Goal: Task Accomplishment & Management: Manage account settings

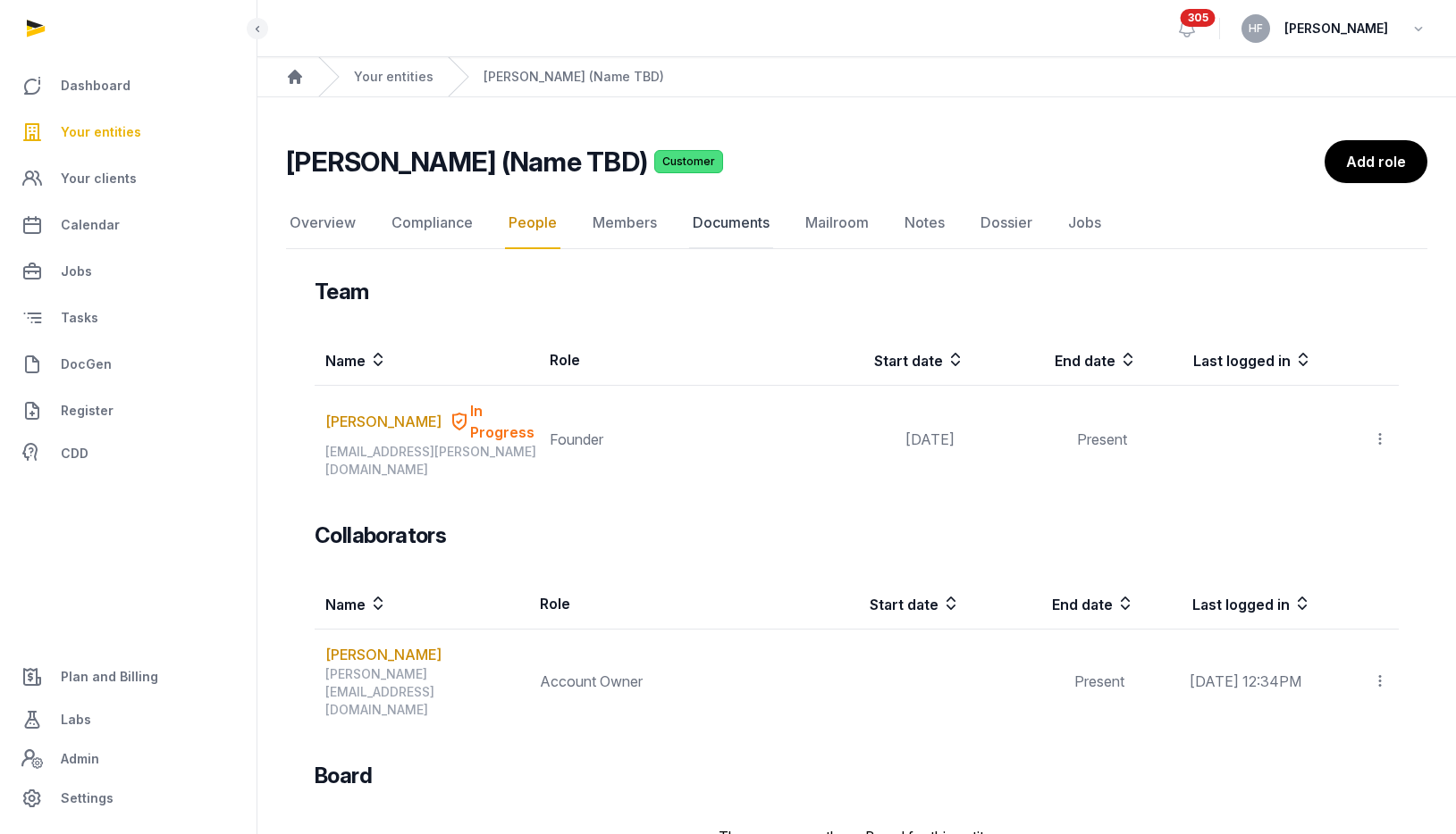
click at [734, 221] on link "Documents" at bounding box center [731, 223] width 84 height 52
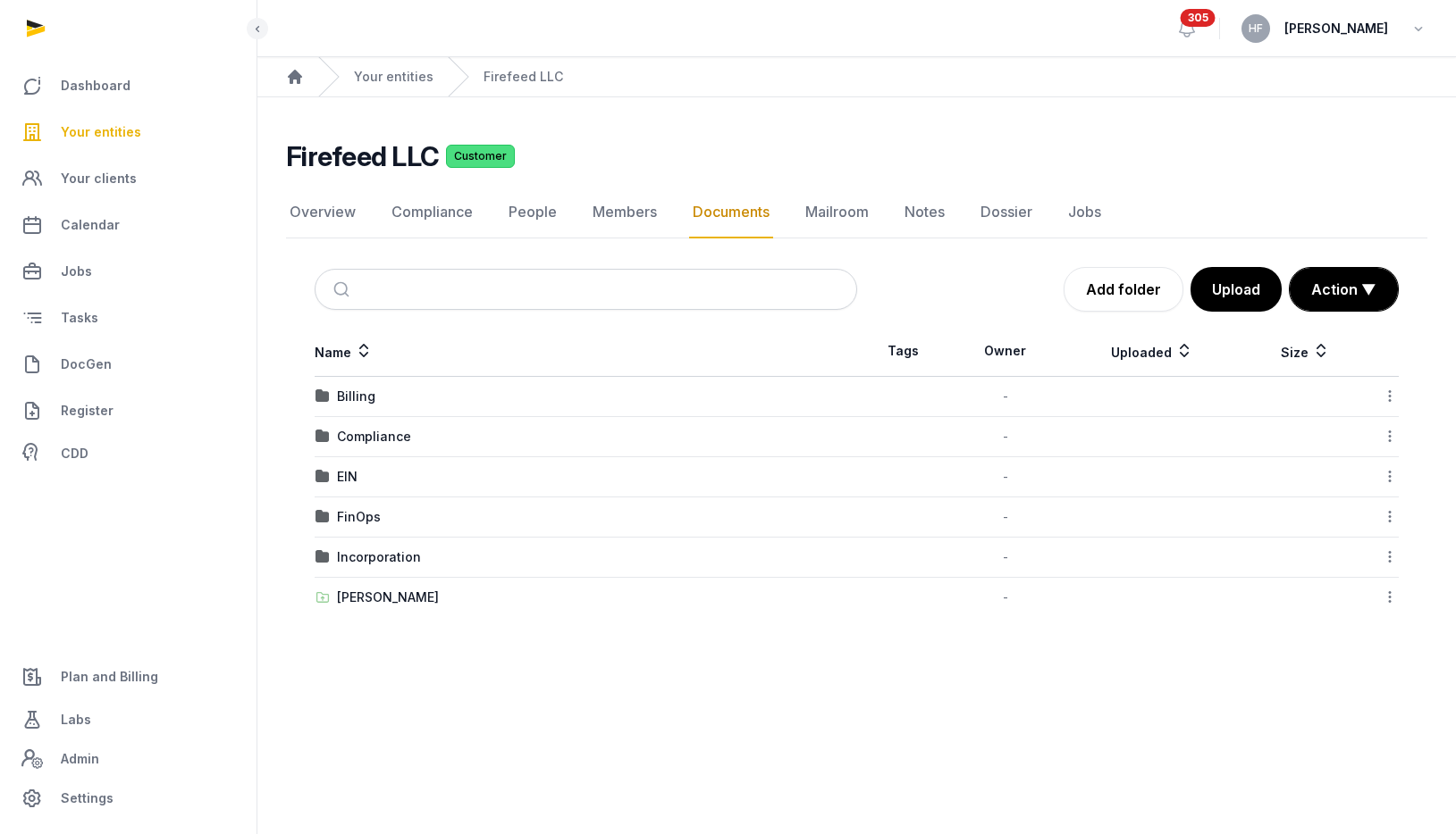
click at [354, 385] on td "Billing" at bounding box center [586, 396] width 542 height 40
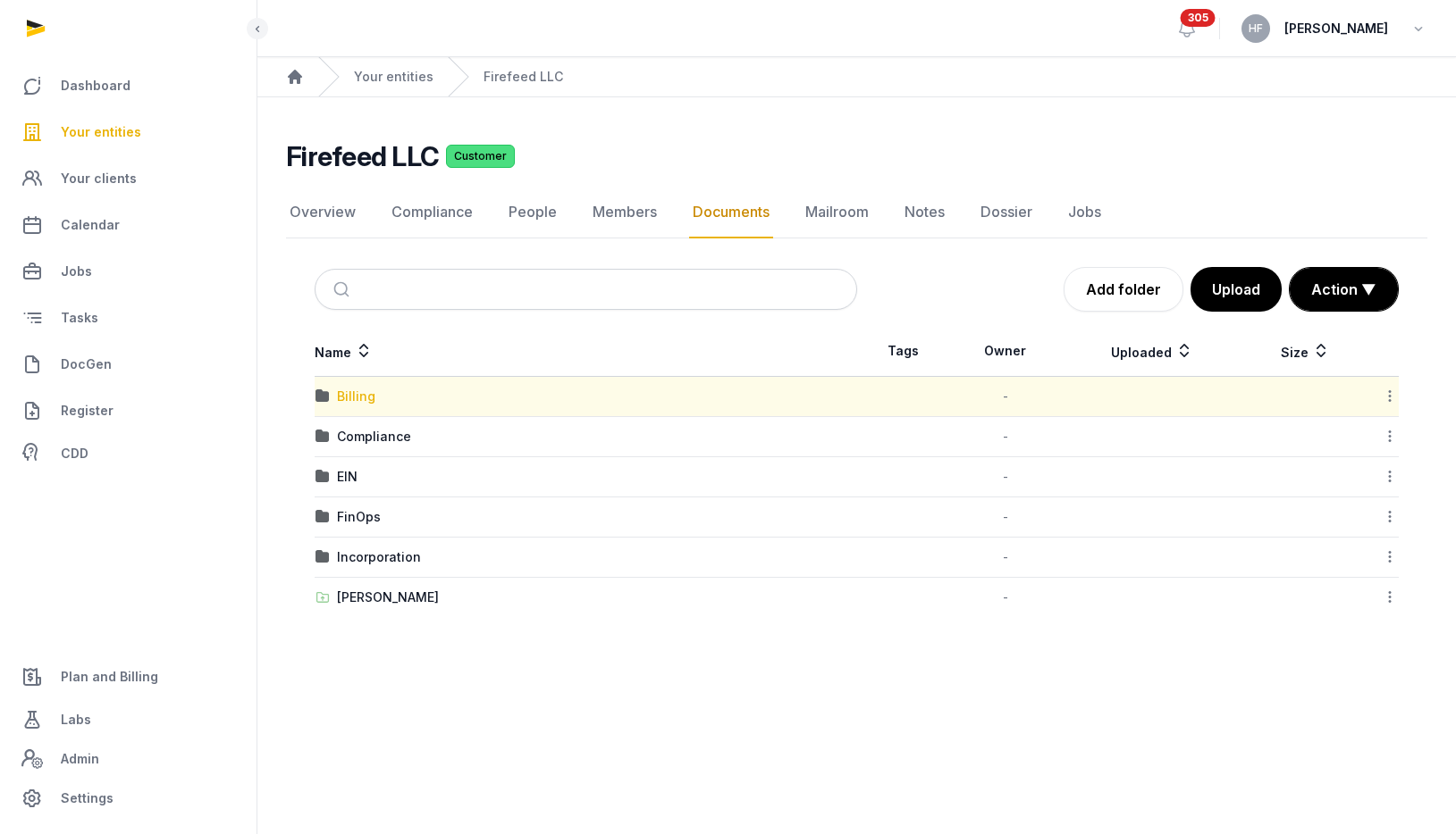
click at [355, 394] on div "Billing" at bounding box center [355, 396] width 38 height 18
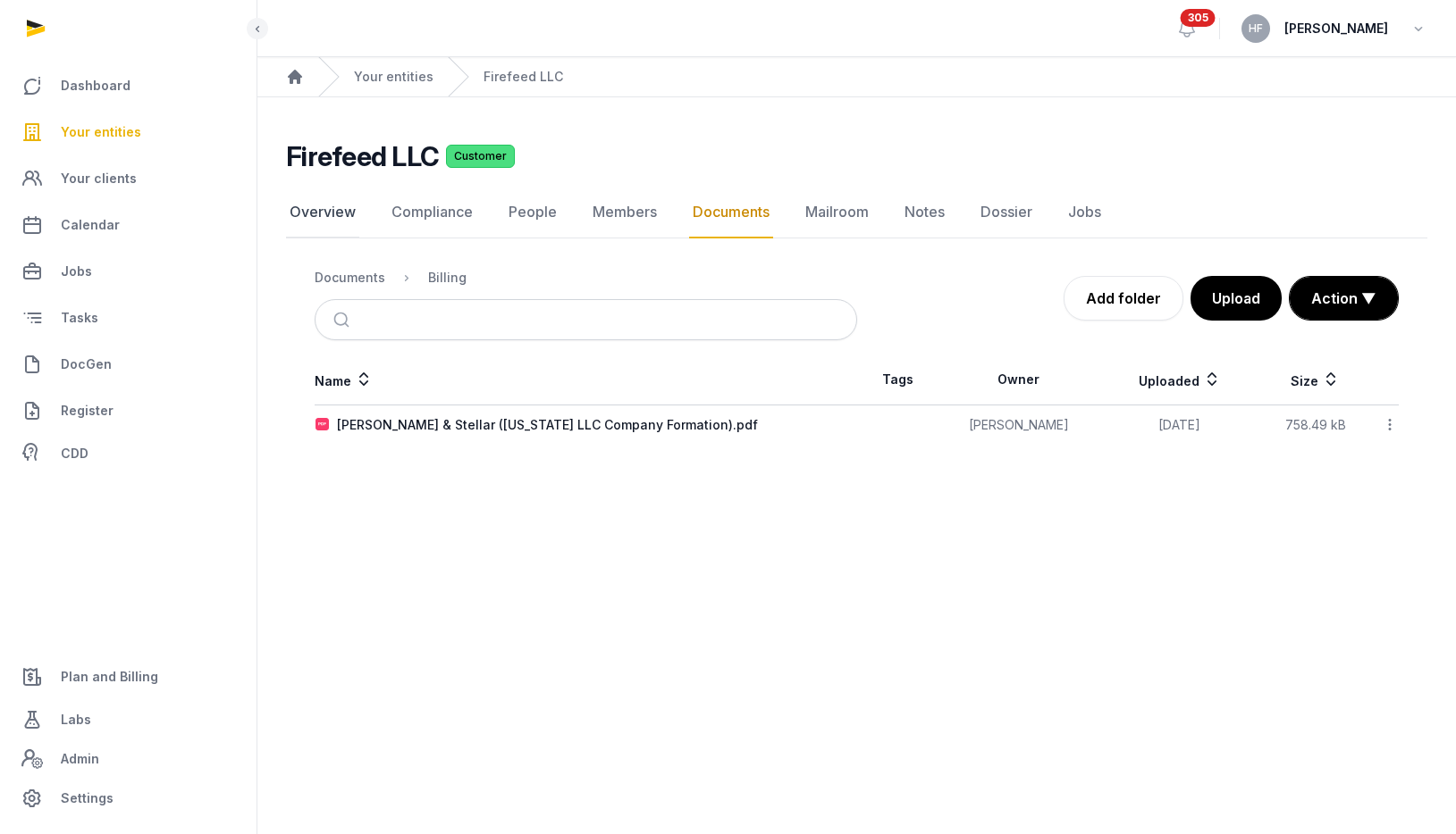
click at [333, 214] on link "Overview" at bounding box center [322, 212] width 73 height 52
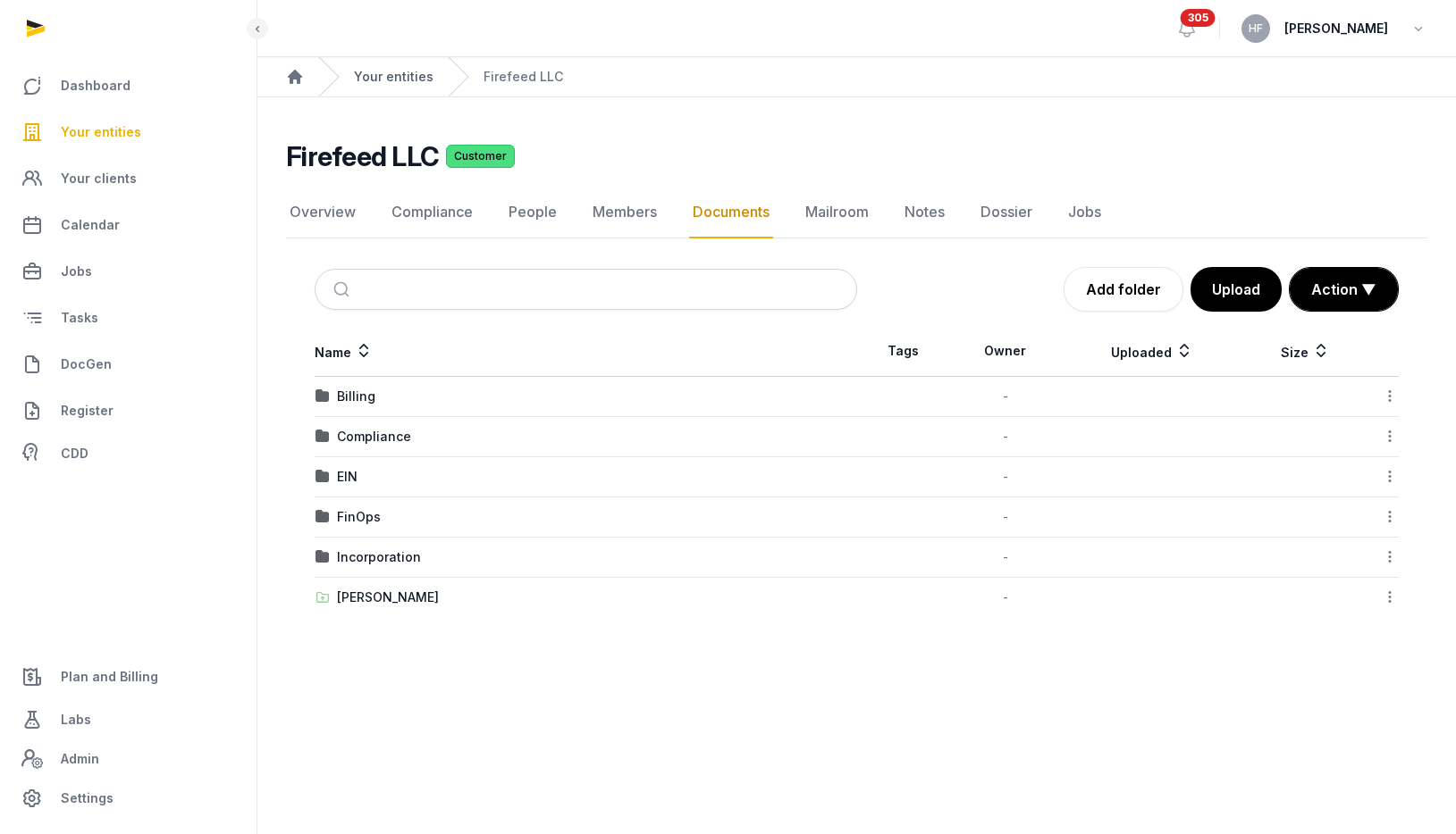
click at [367, 76] on link "Your entities" at bounding box center [393, 76] width 79 height 18
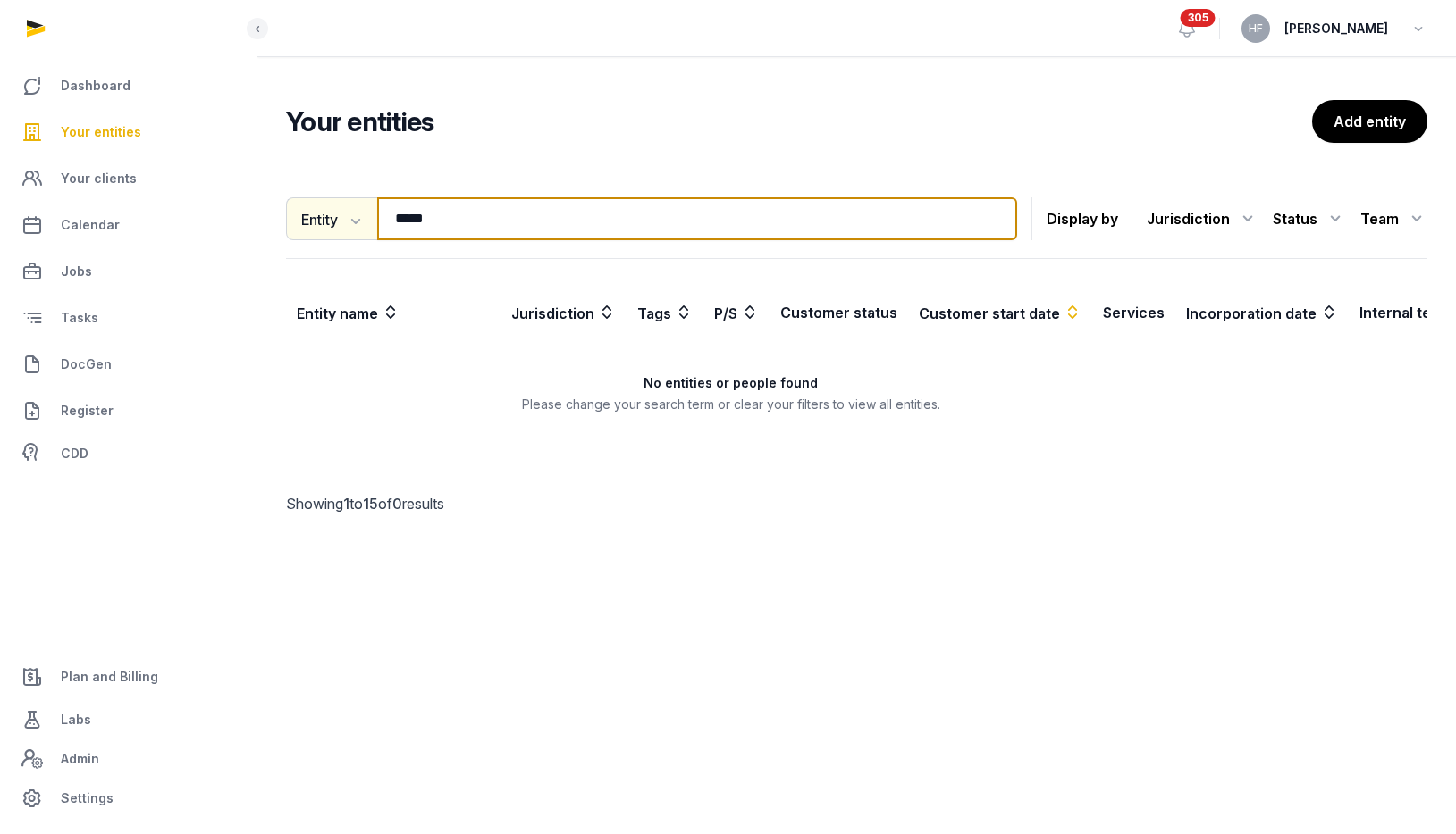
drag, startPoint x: 526, startPoint y: 230, endPoint x: 361, endPoint y: 219, distance: 165.4
click at [362, 219] on div "Entity Entity People Tags Services ***** Search" at bounding box center [651, 219] width 731 height 43
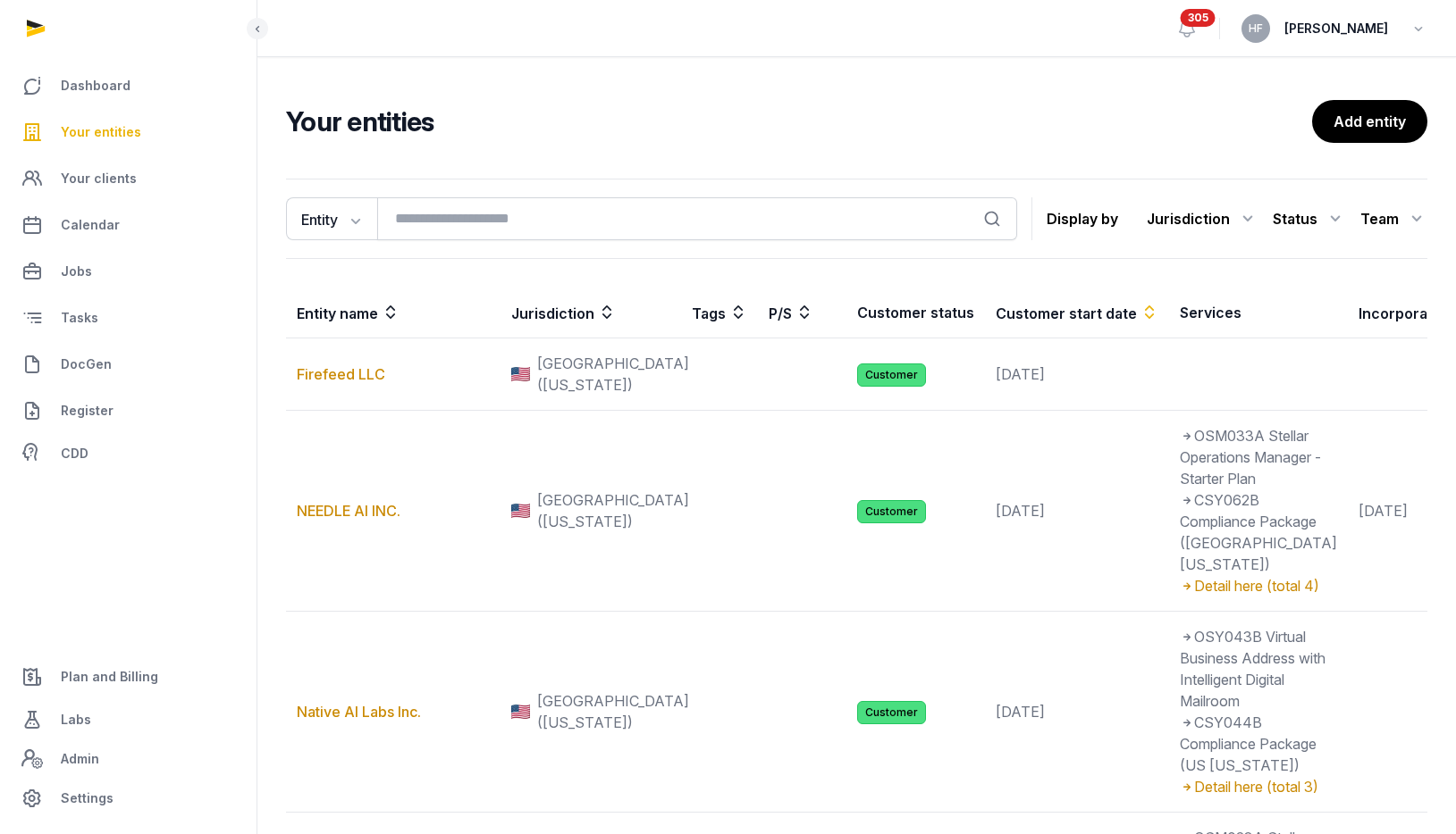
click at [110, 133] on span "Your entities" at bounding box center [101, 132] width 80 height 22
click at [111, 175] on span "Your clients" at bounding box center [99, 179] width 76 height 22
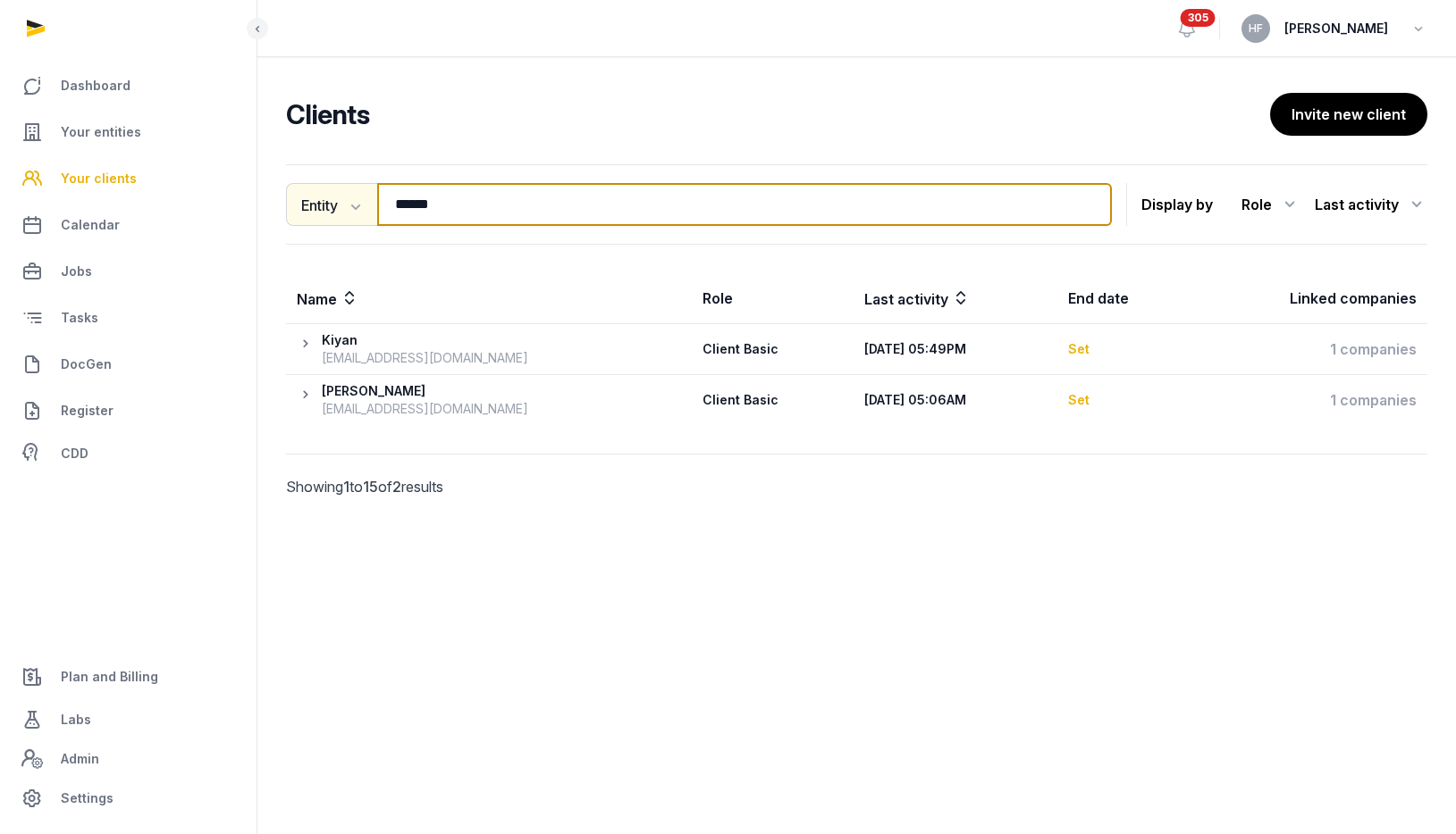
drag, startPoint x: 466, startPoint y: 207, endPoint x: 319, endPoint y: 207, distance: 147.0
click at [333, 207] on div "Entity Name Email Entity ****** Search" at bounding box center [698, 205] width 825 height 43
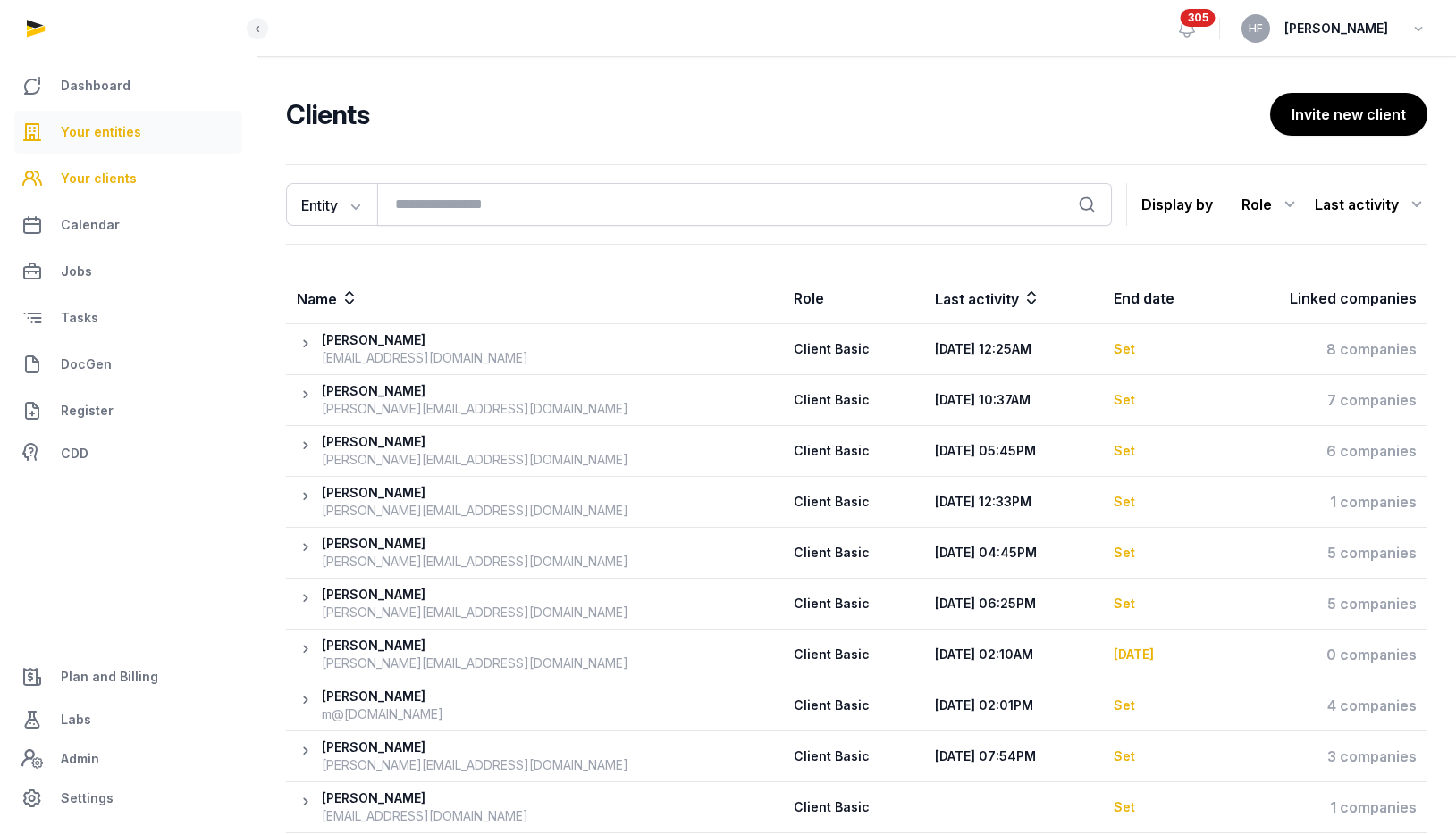
click at [140, 132] on link "Your entities" at bounding box center [128, 132] width 228 height 43
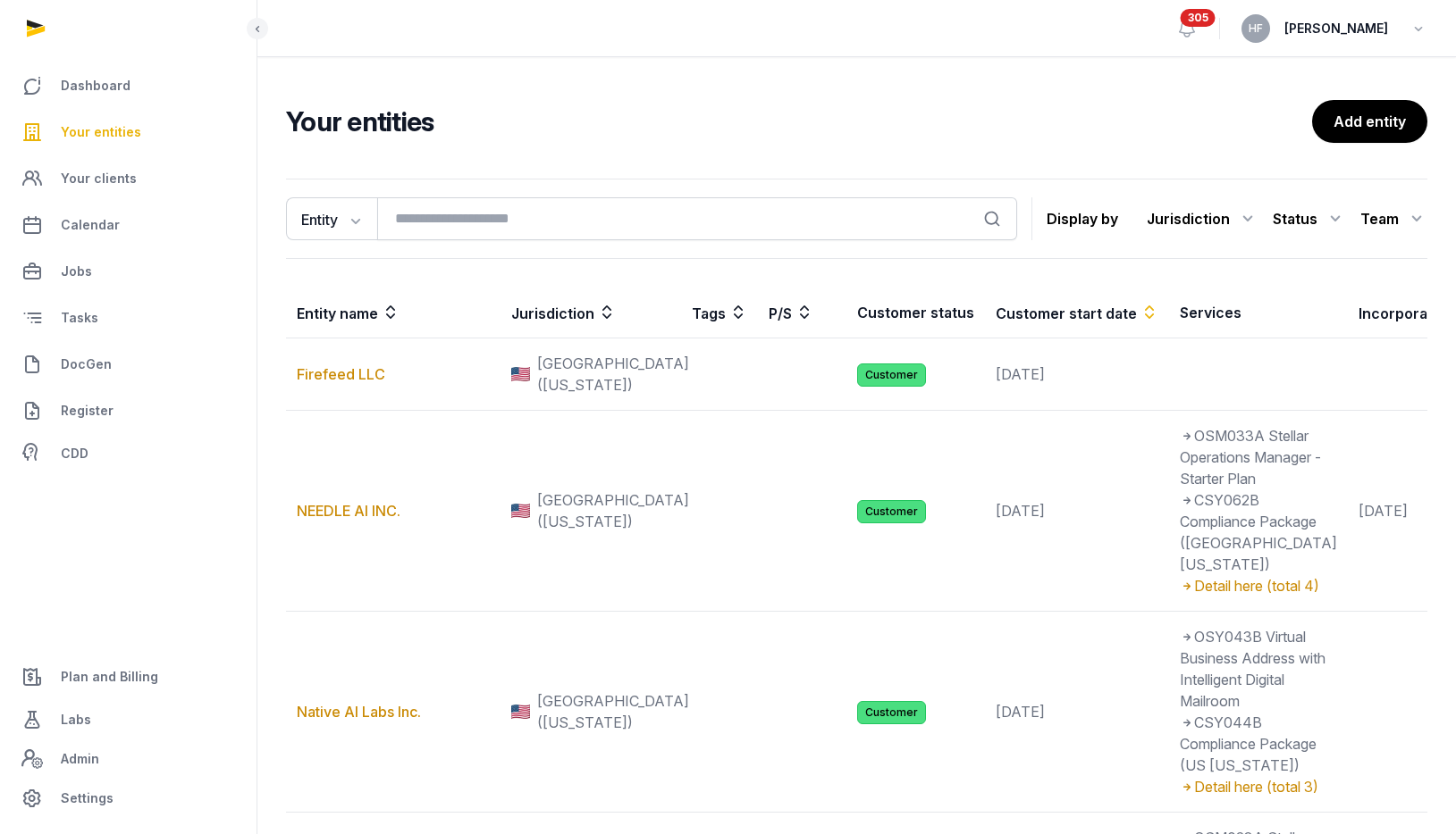
click at [1314, 218] on div "Status" at bounding box center [1309, 218] width 73 height 28
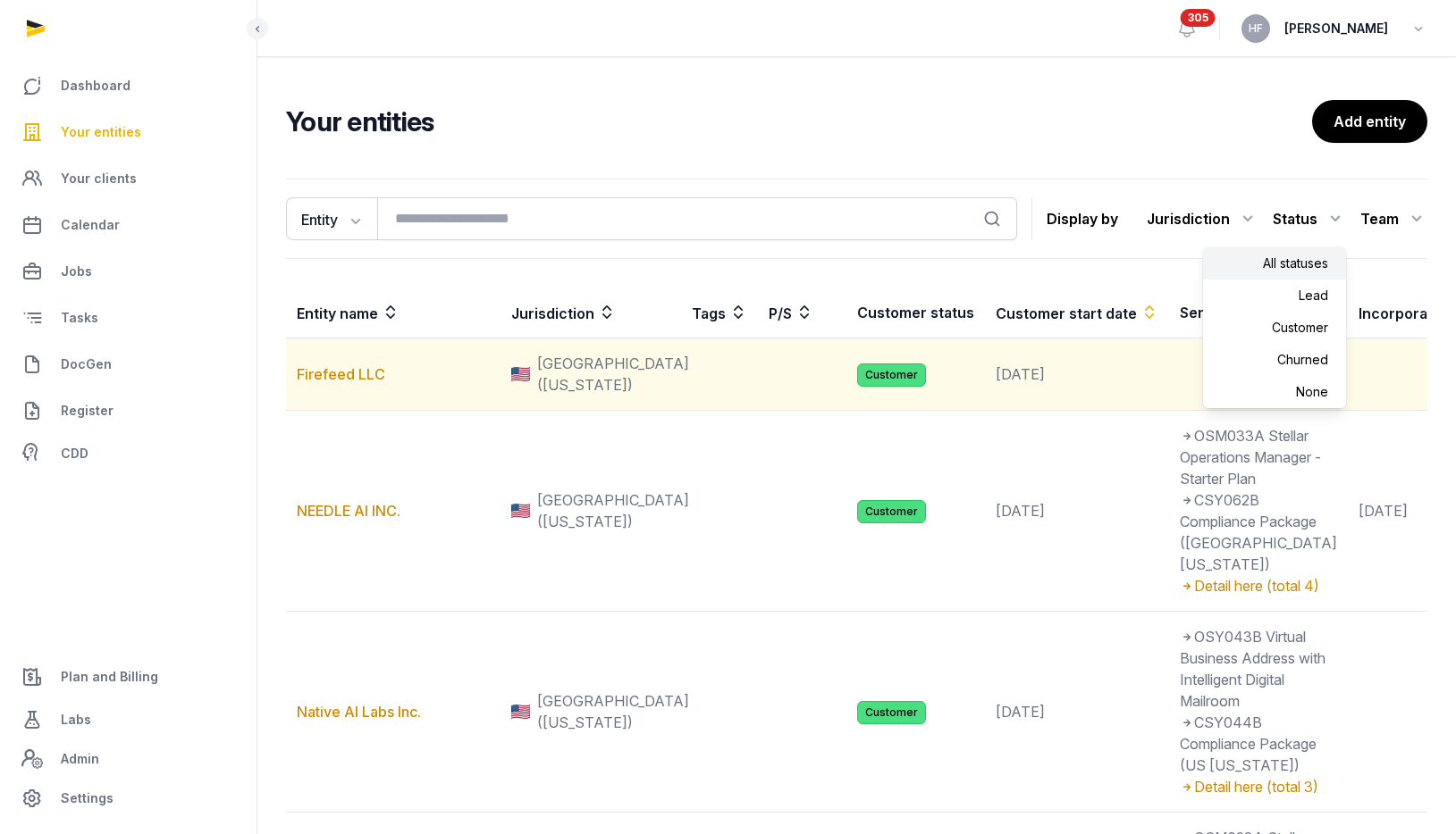
click at [436, 375] on td "Firefeed LLC" at bounding box center [393, 375] width 214 height 72
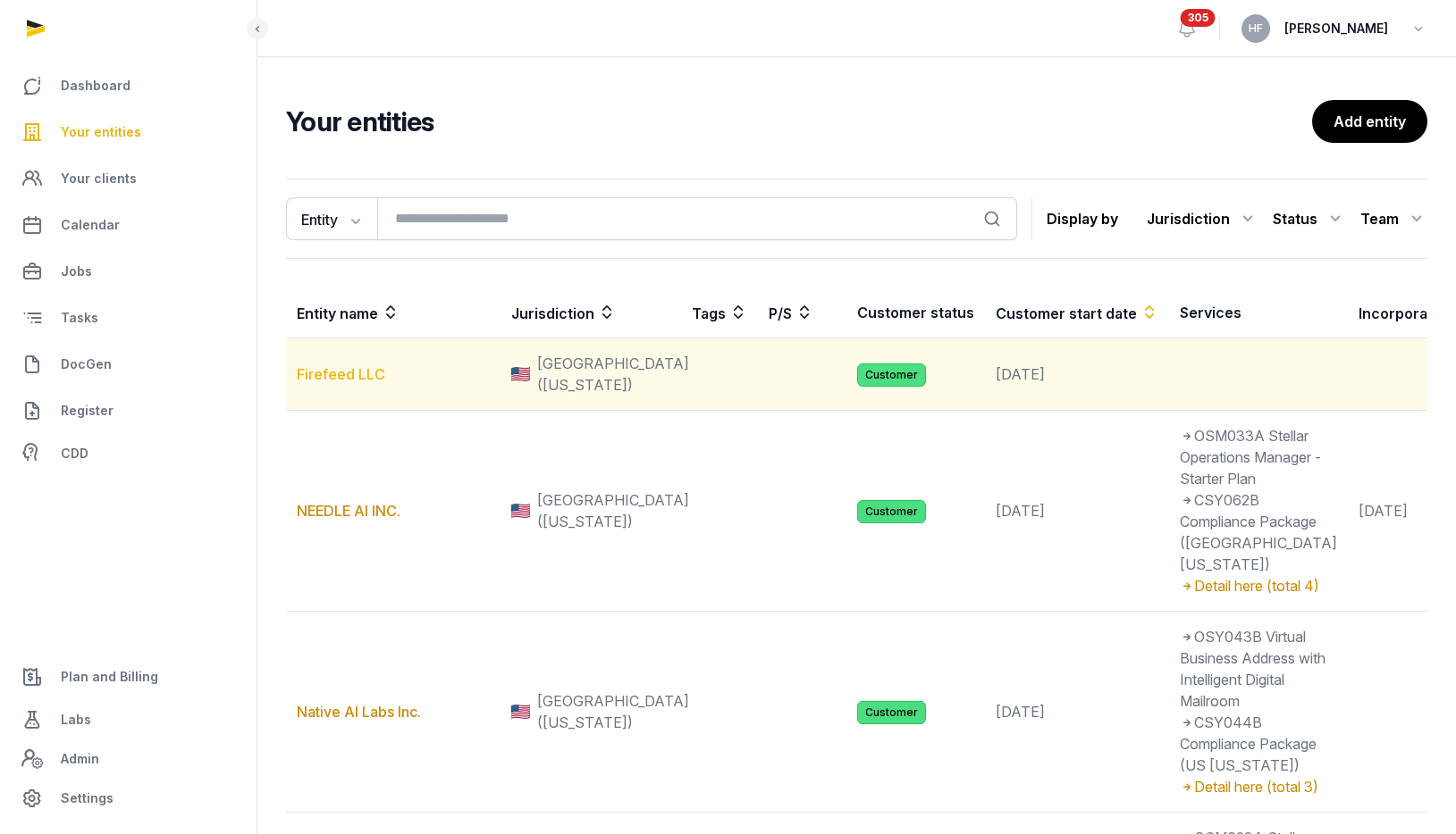
click at [354, 383] on link "Firefeed LLC" at bounding box center [341, 374] width 88 height 18
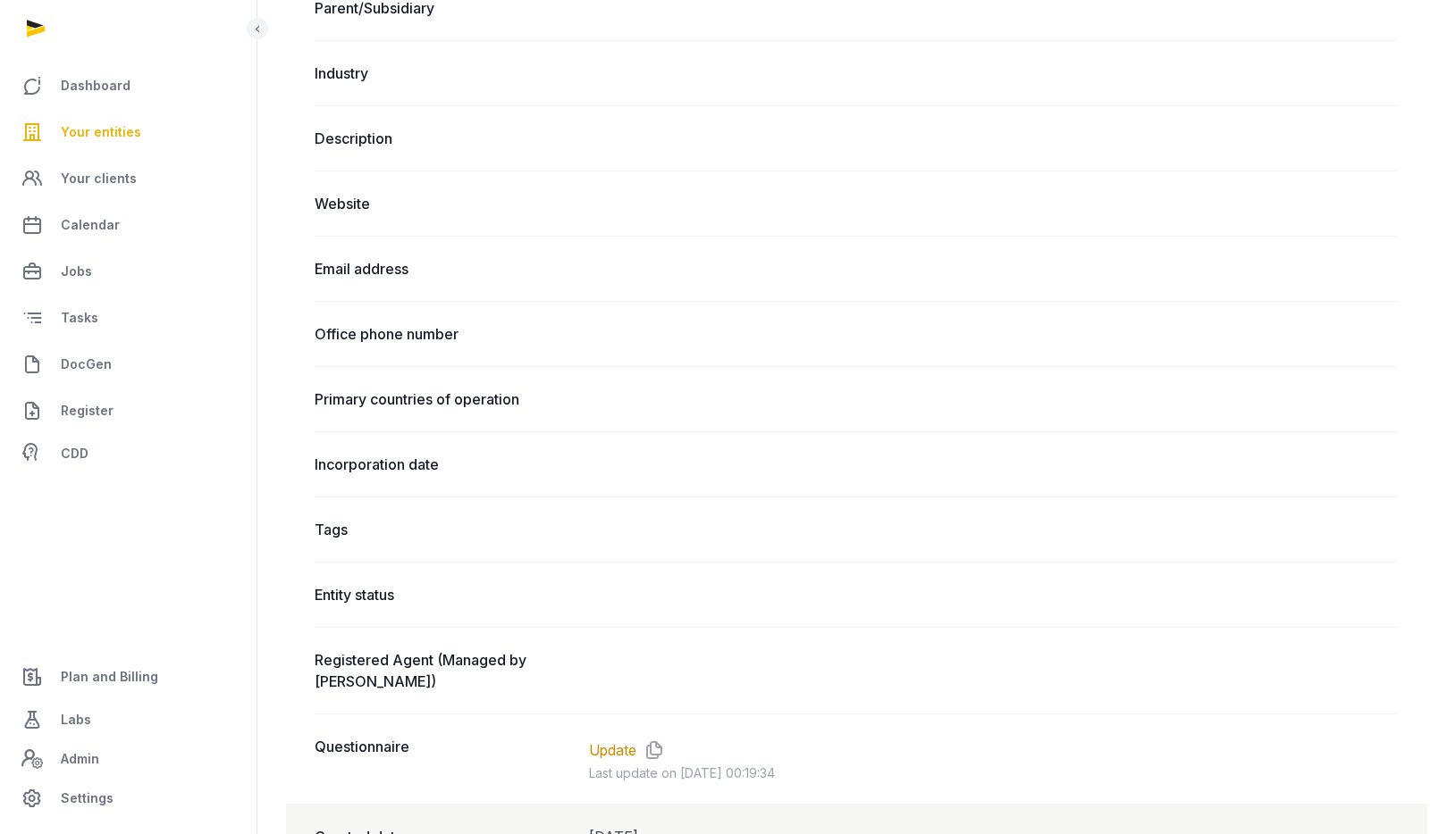
scroll to position [1185, 0]
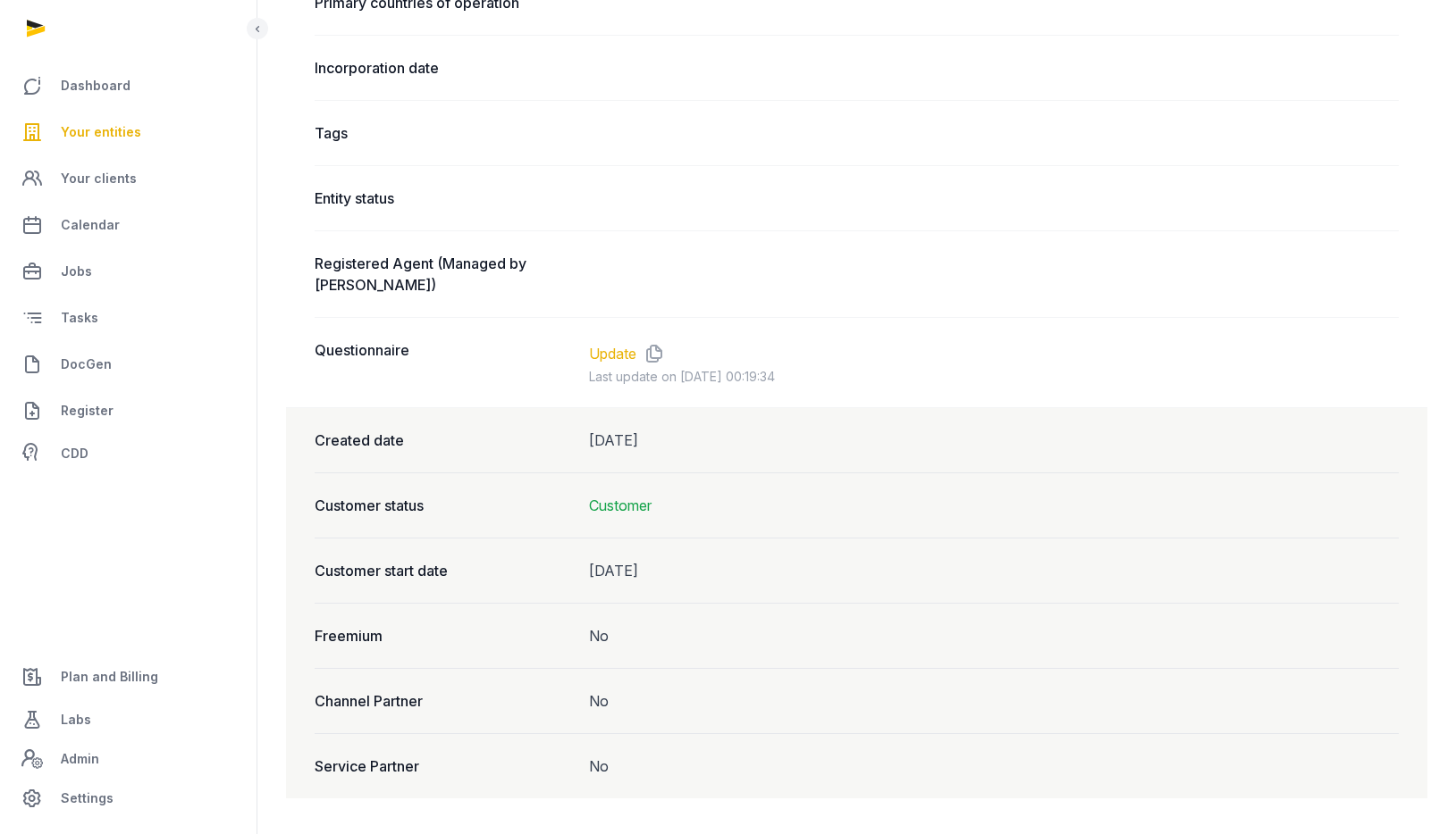
click at [604, 351] on link "Update" at bounding box center [612, 353] width 47 height 22
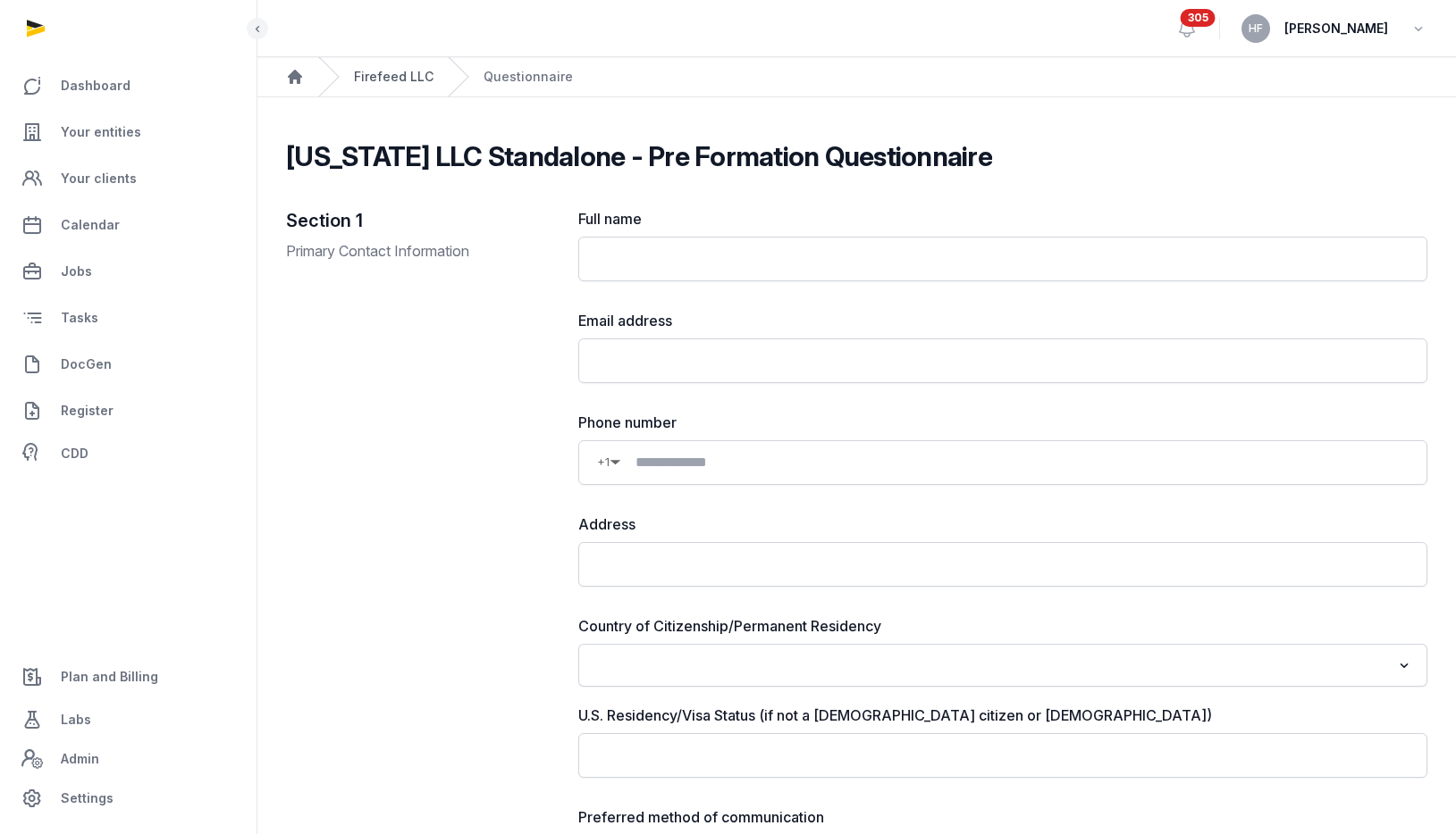
click at [394, 76] on link "Firefeed LLC" at bounding box center [393, 76] width 79 height 18
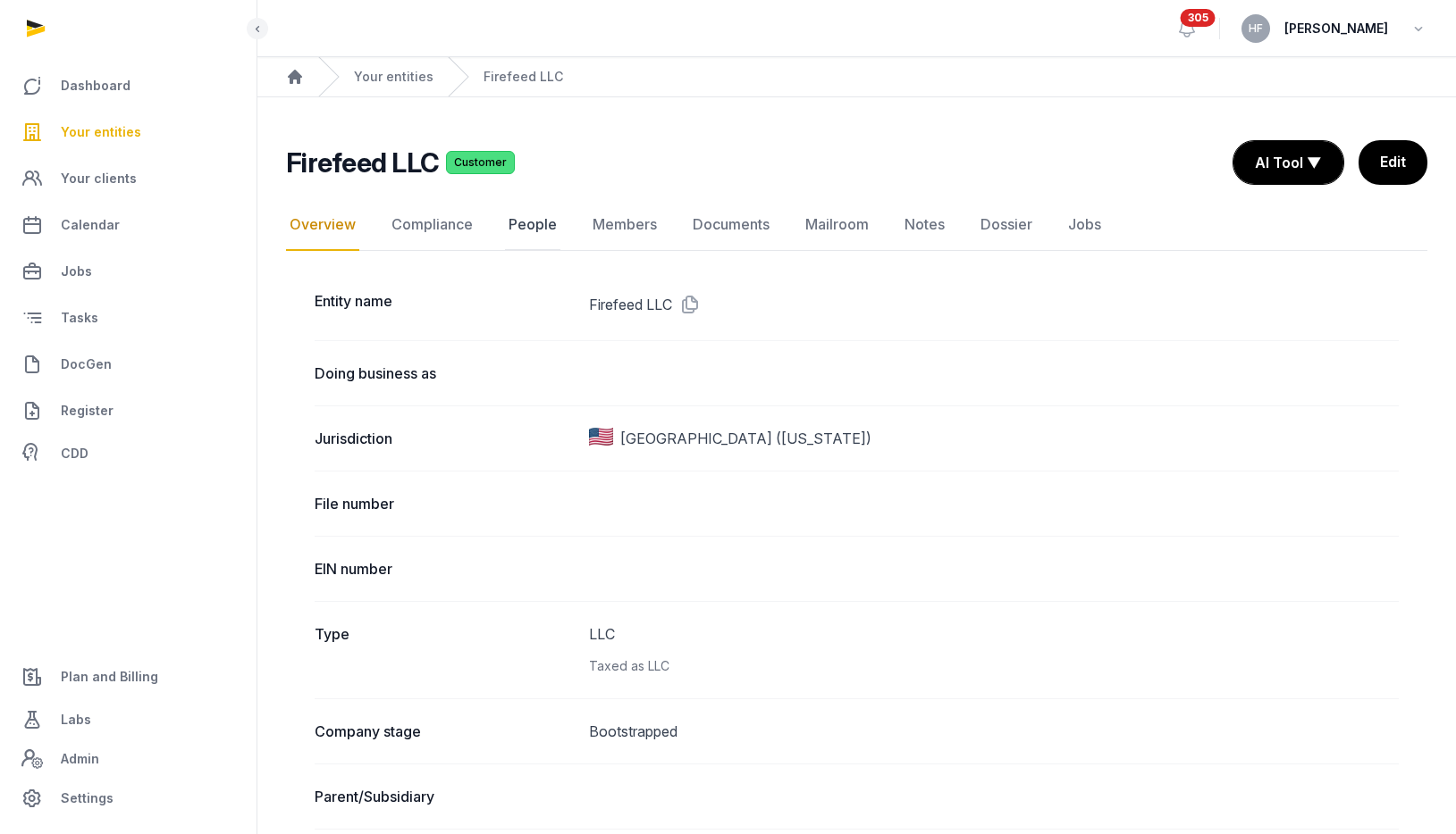
click at [527, 222] on link "People" at bounding box center [533, 225] width 56 height 52
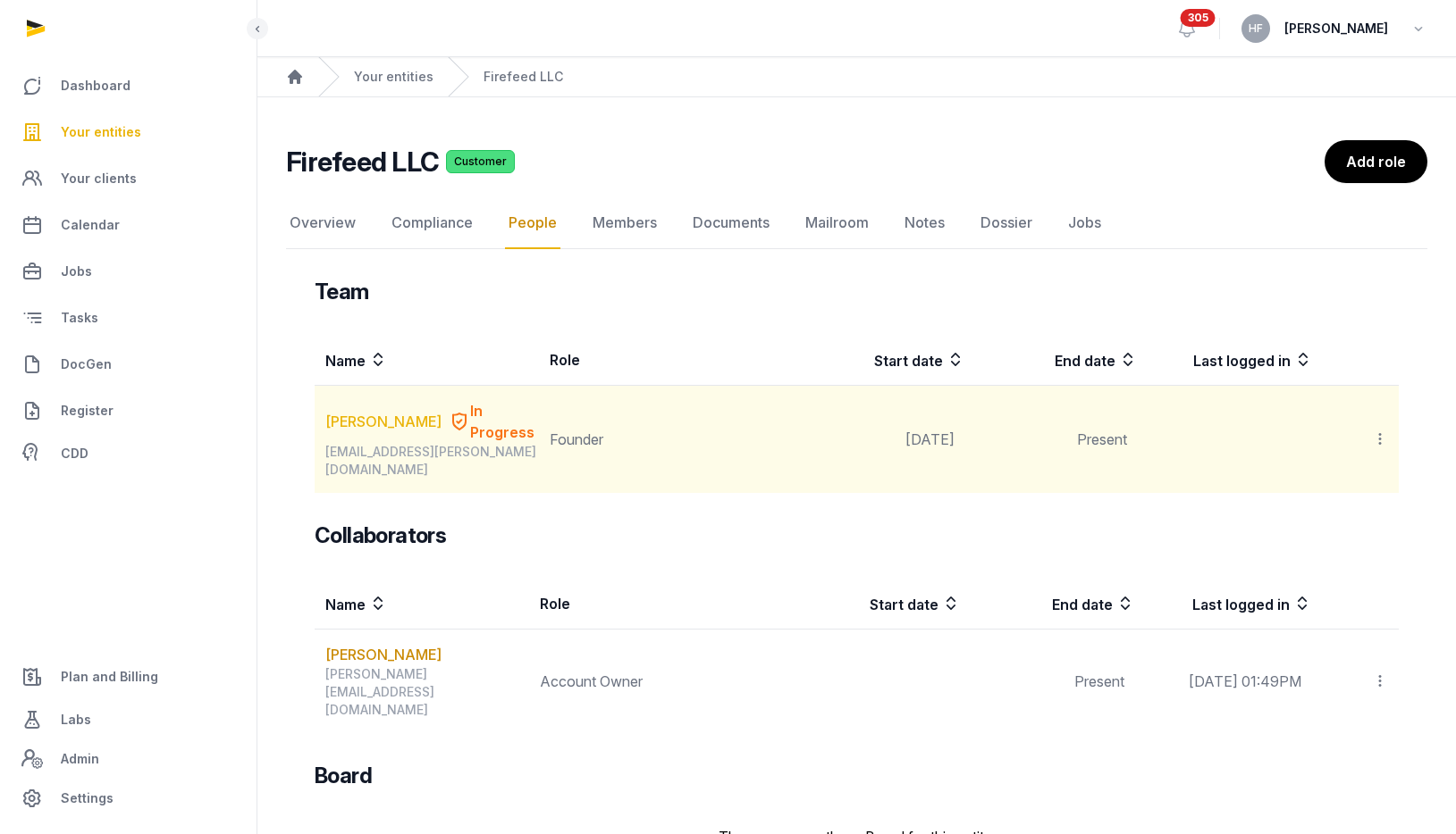
click at [328, 411] on link "[PERSON_NAME]" at bounding box center [383, 422] width 117 height 22
click at [353, 425] on link "[PERSON_NAME]" at bounding box center [383, 422] width 117 height 22
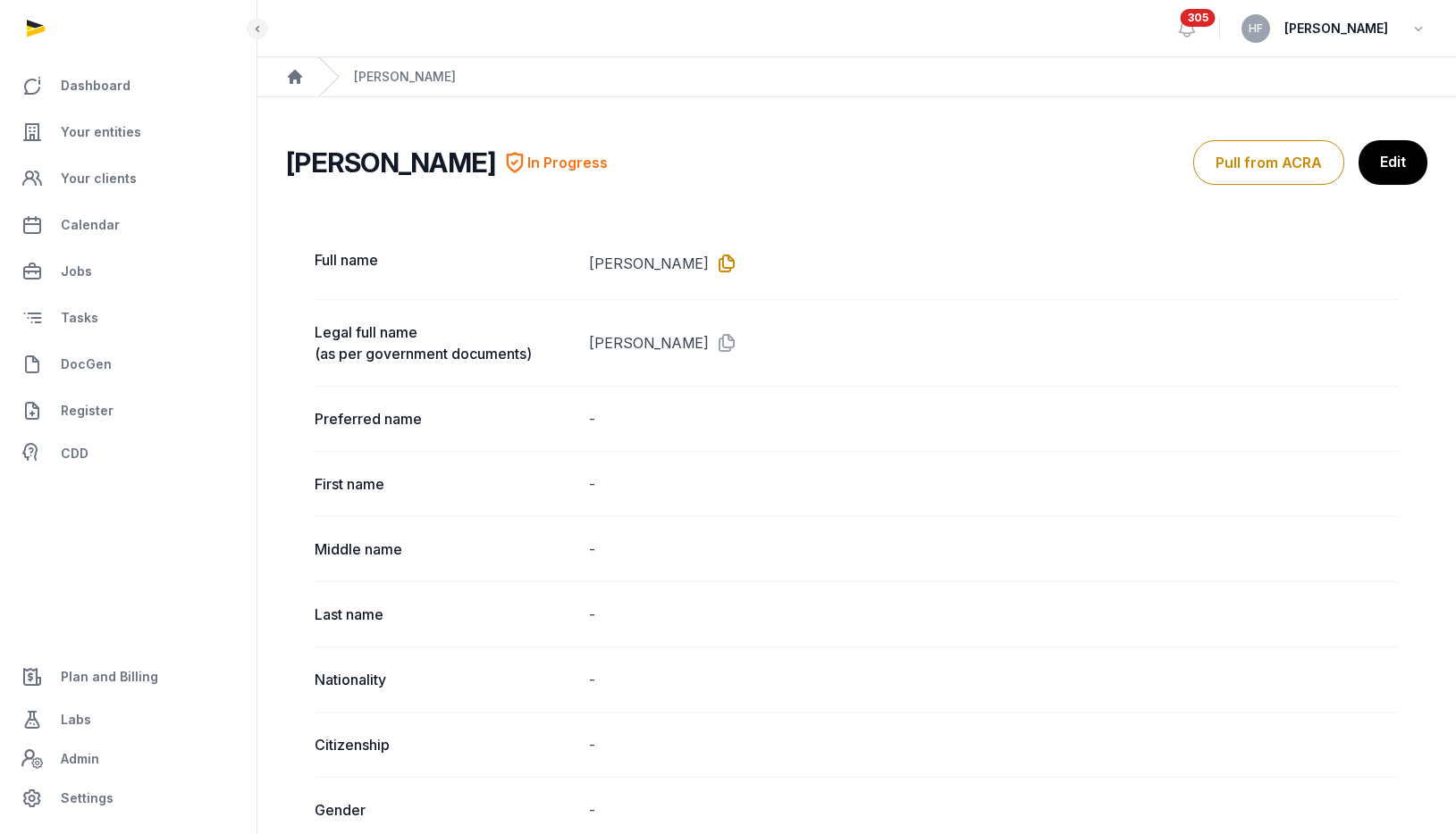
click at [737, 267] on icon at bounding box center [723, 263] width 28 height 28
click at [293, 78] on icon "Breadcrumb" at bounding box center [295, 76] width 15 height 15
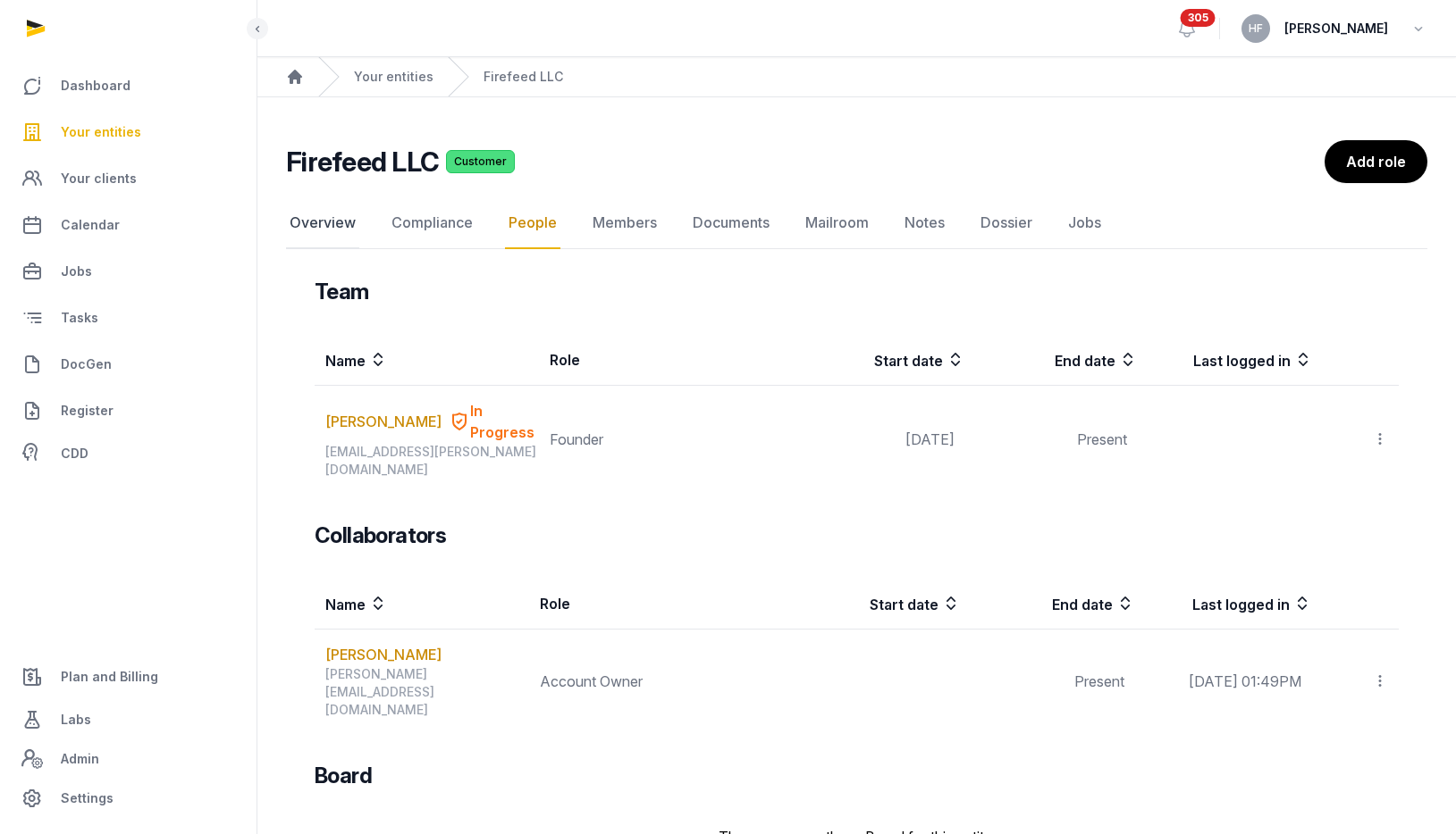
click at [338, 227] on link "Overview" at bounding box center [322, 223] width 73 height 52
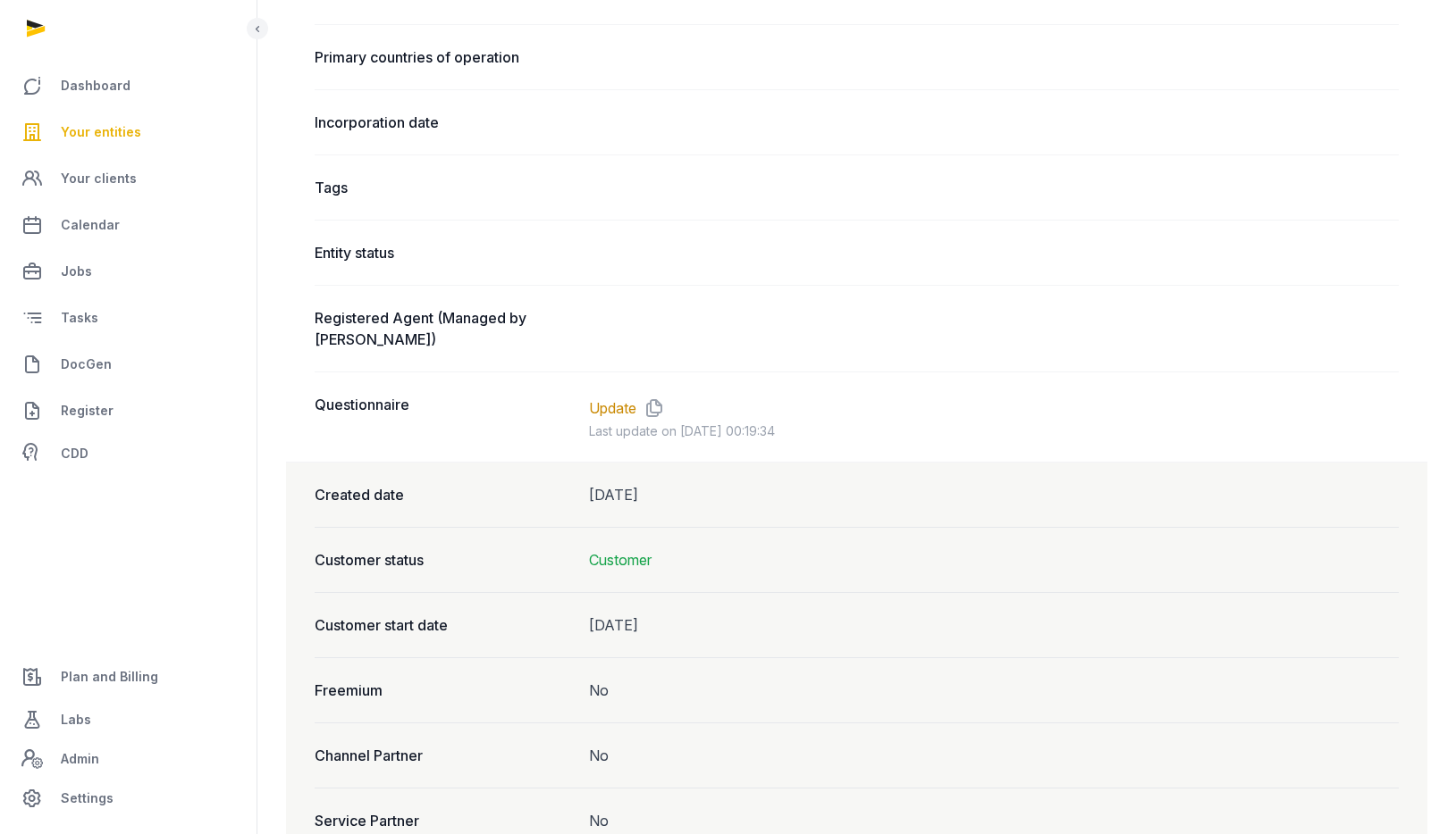
scroll to position [1182, 0]
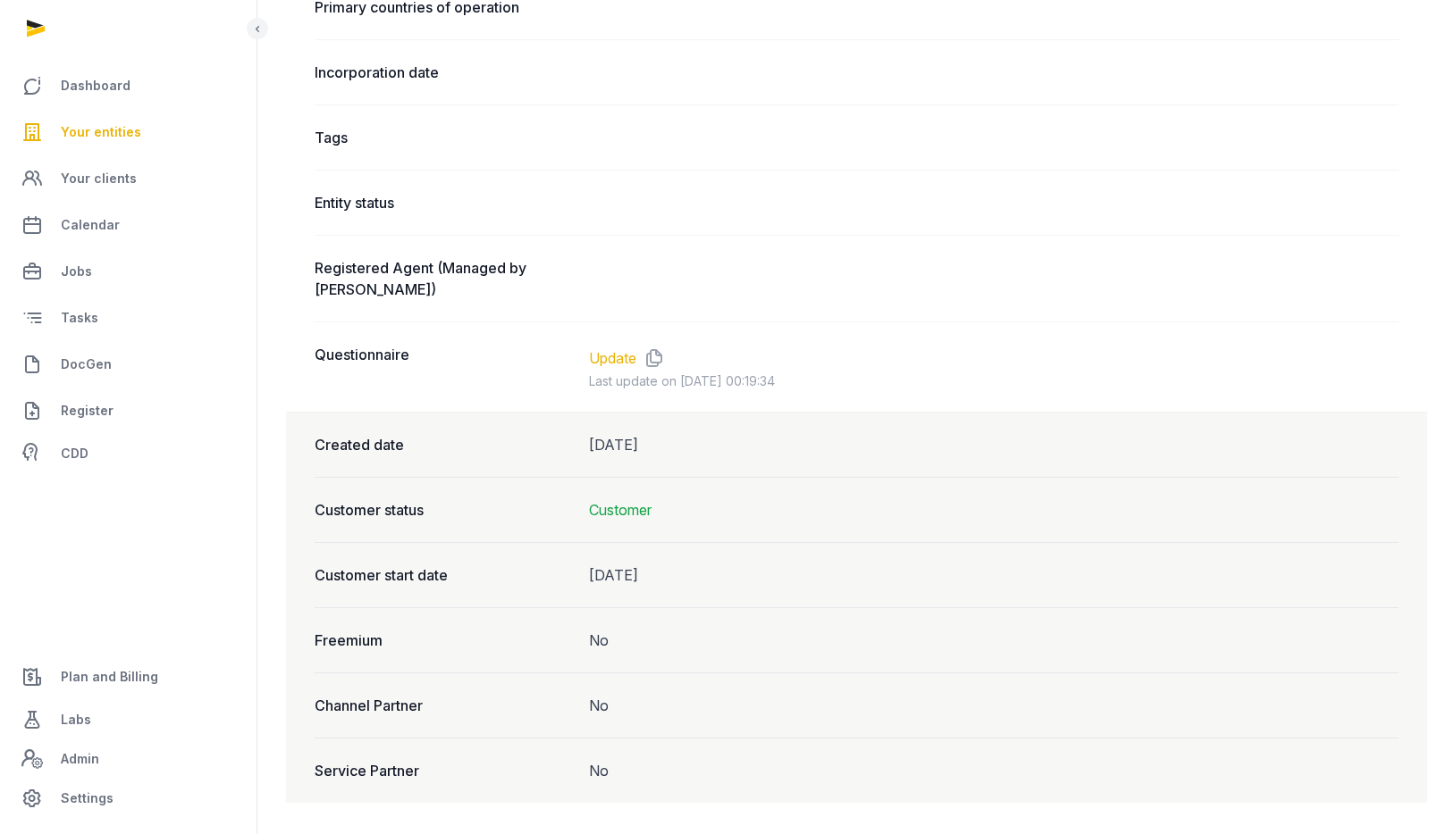
click at [614, 354] on link "Update" at bounding box center [612, 358] width 47 height 22
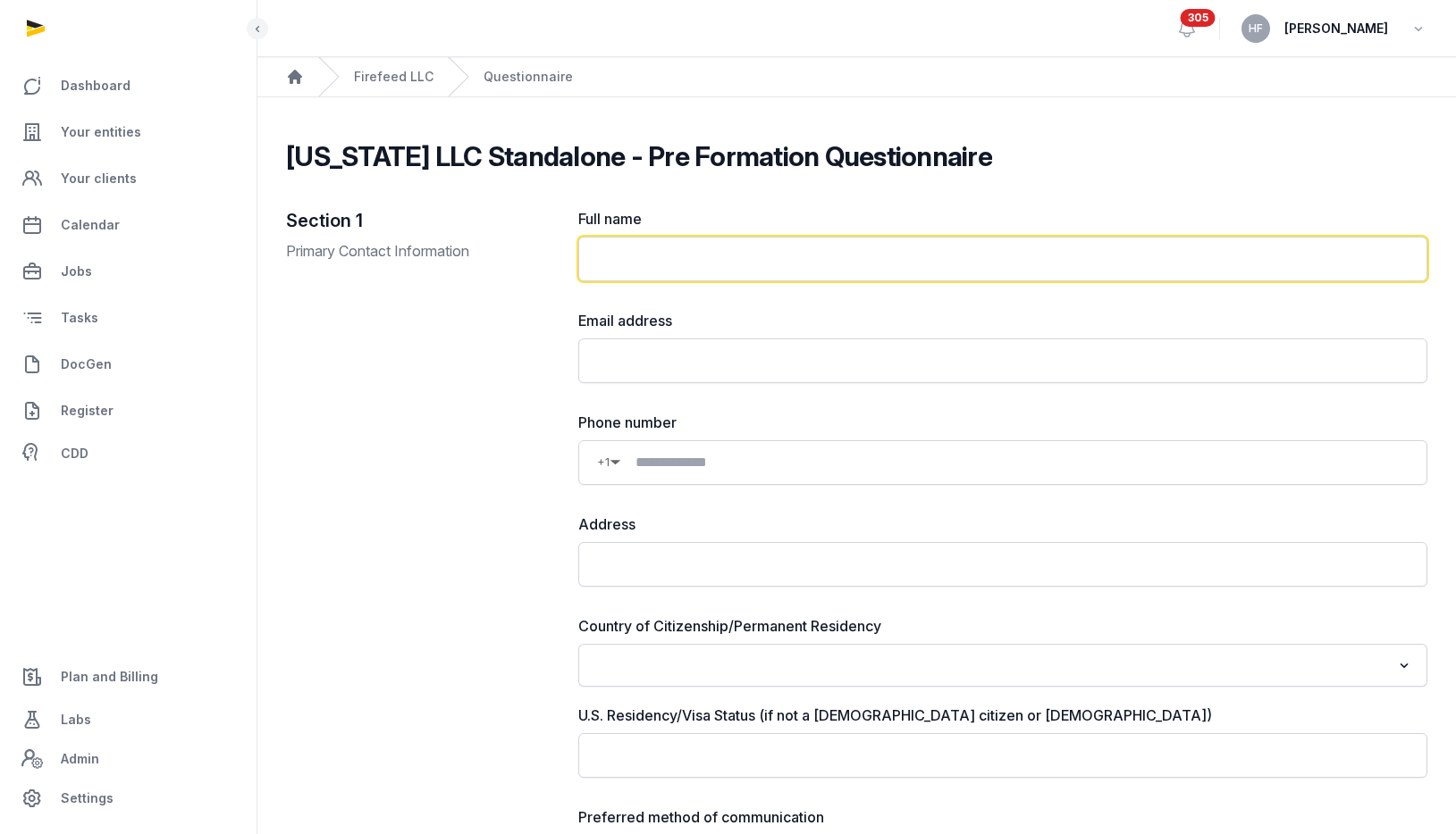
click at [712, 254] on input "text" at bounding box center [1003, 259] width 849 height 45
paste input "**********"
type input "**********"
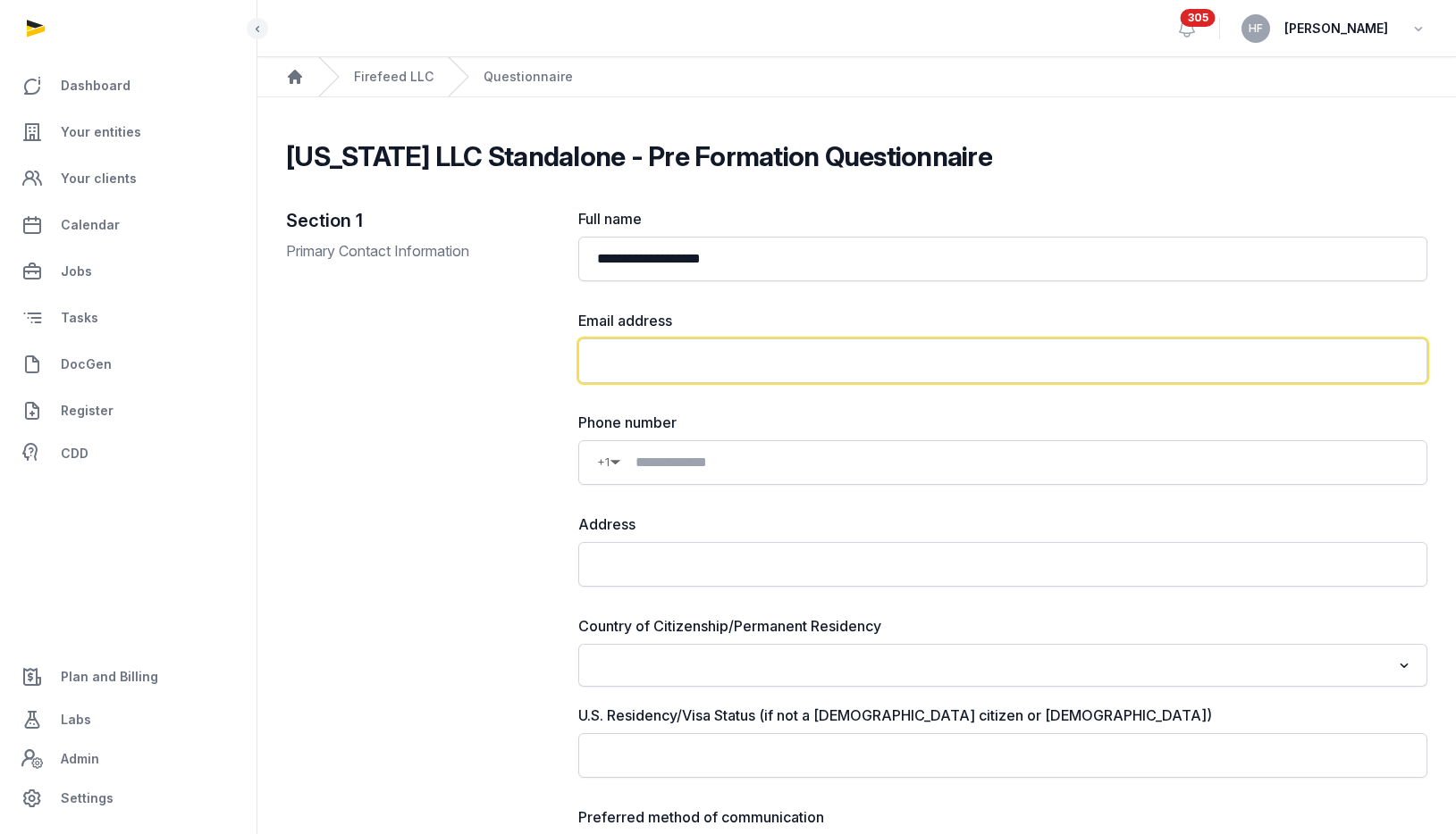
click at [674, 369] on input "email" at bounding box center [1003, 361] width 849 height 45
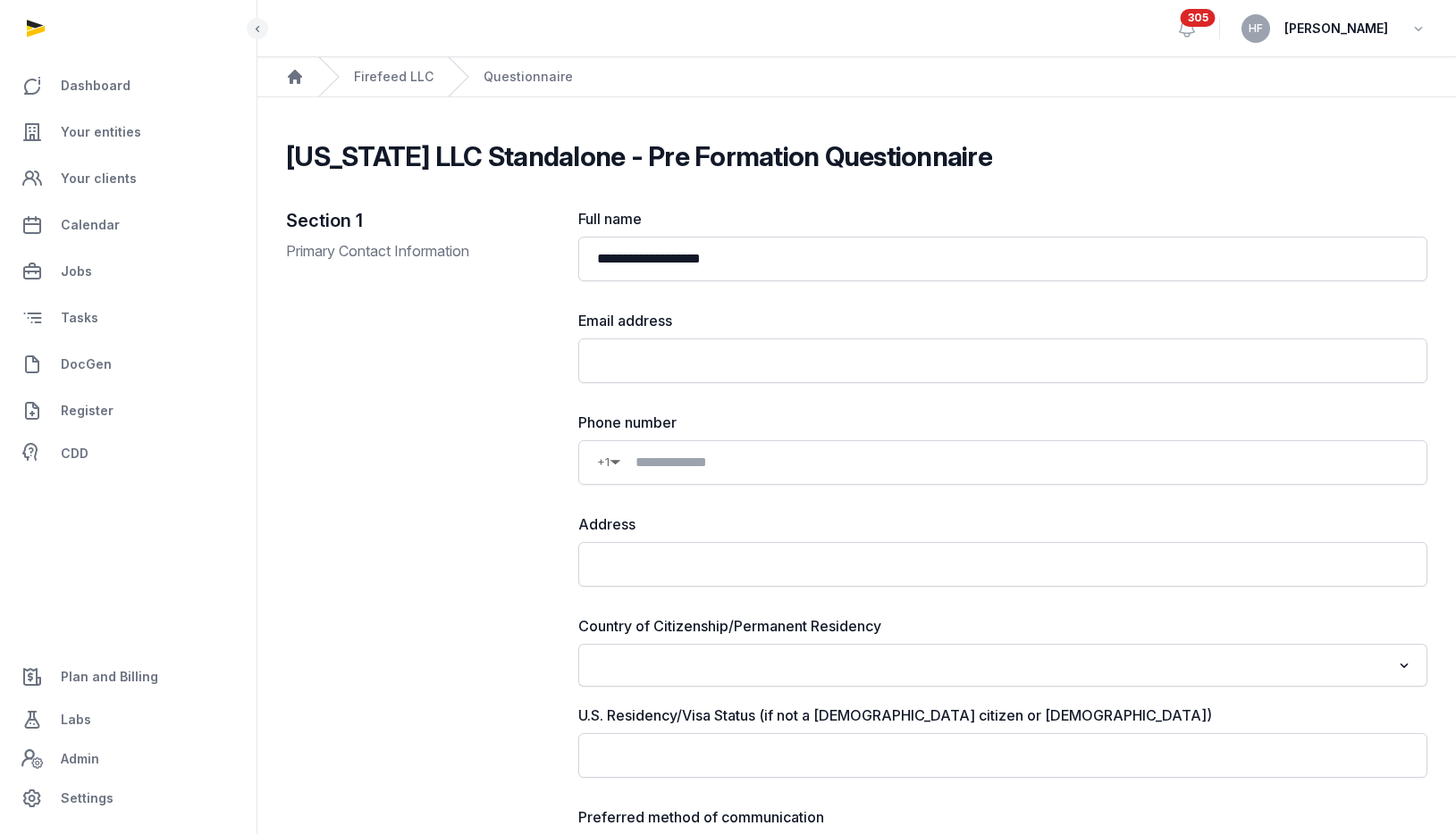
click at [696, 306] on div "**********" at bounding box center [1003, 560] width 849 height 704
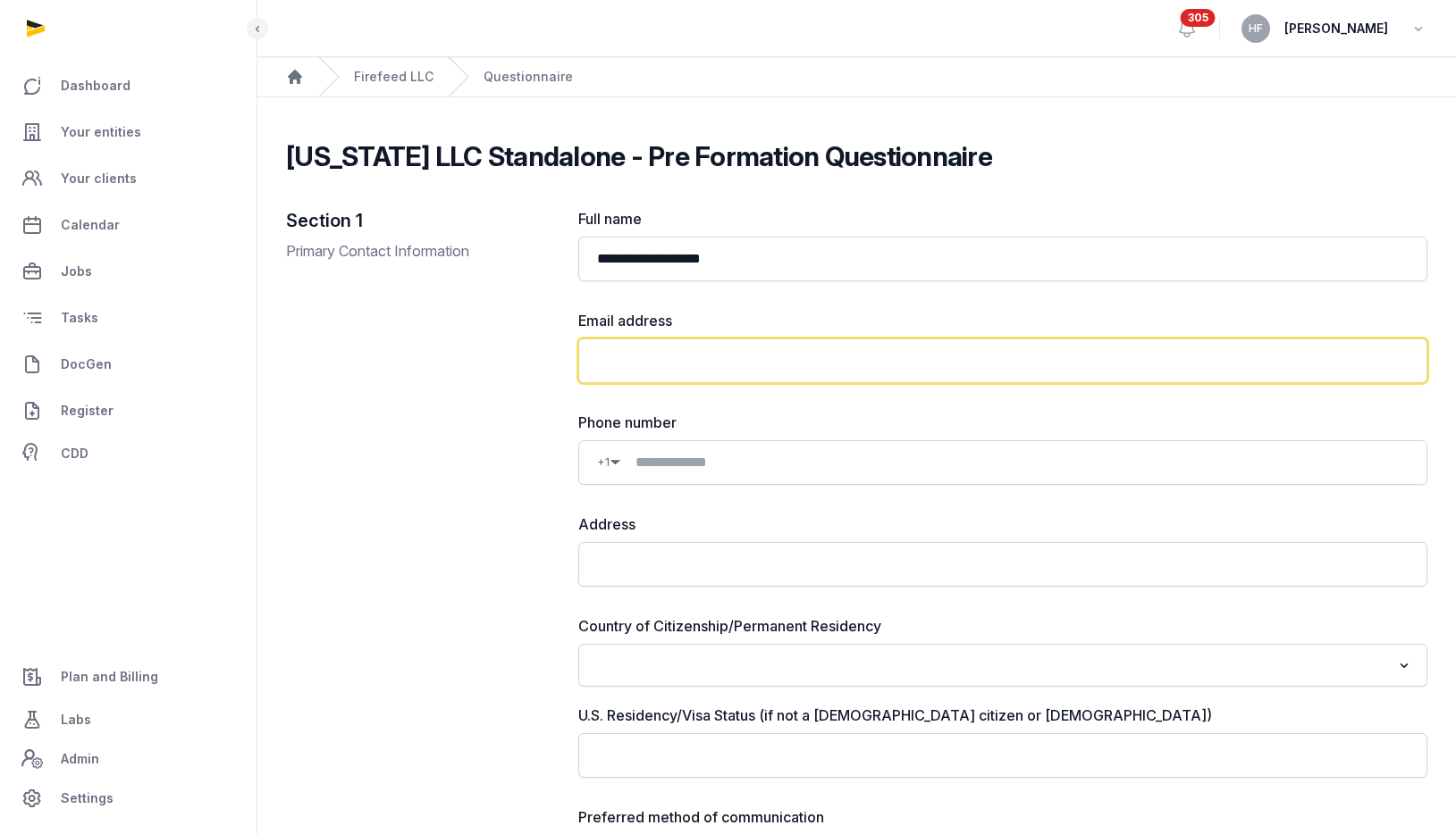
click at [732, 352] on input "email" at bounding box center [1003, 361] width 849 height 45
paste input "**********"
type input "**********"
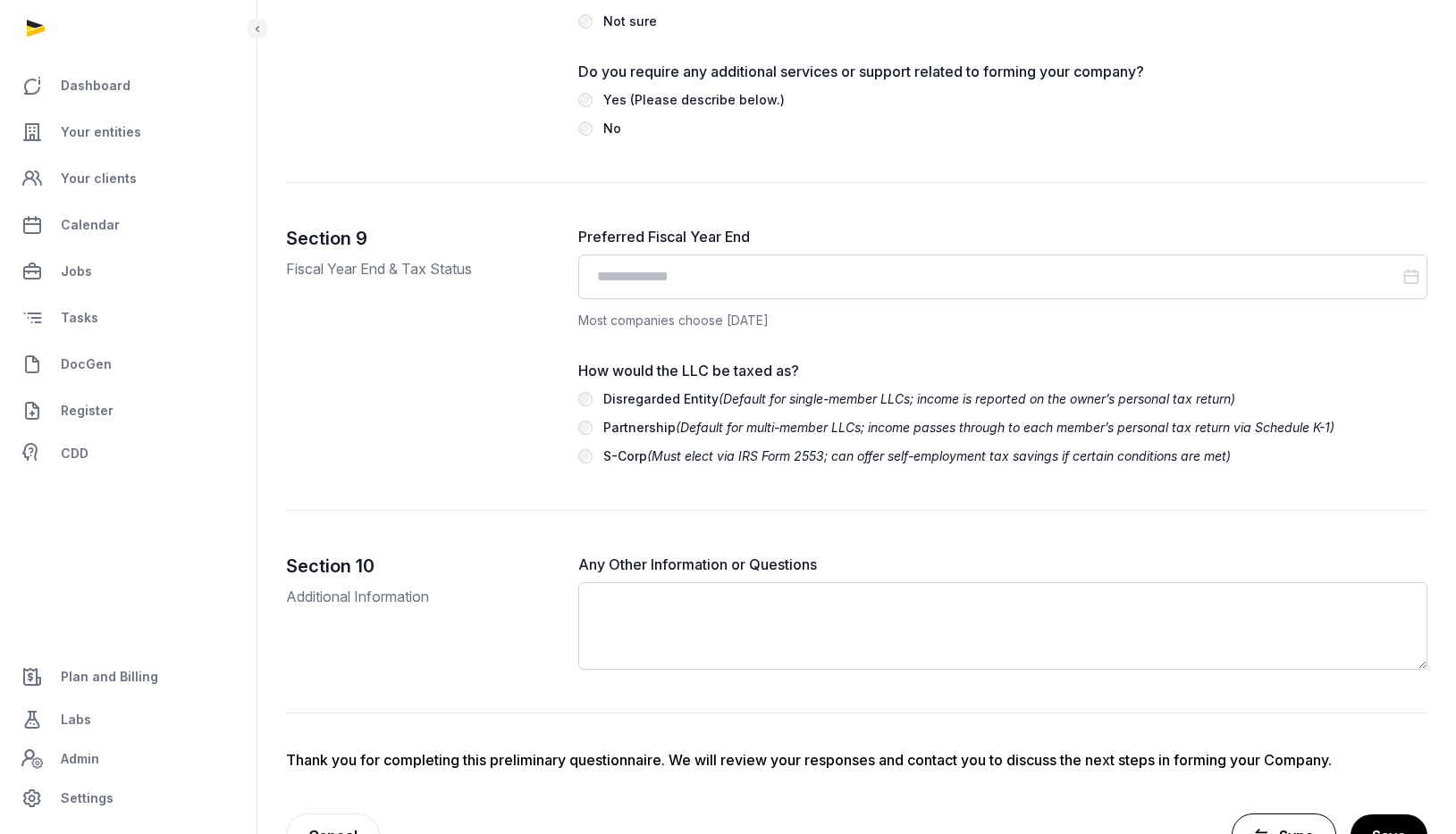
scroll to position [4270, 0]
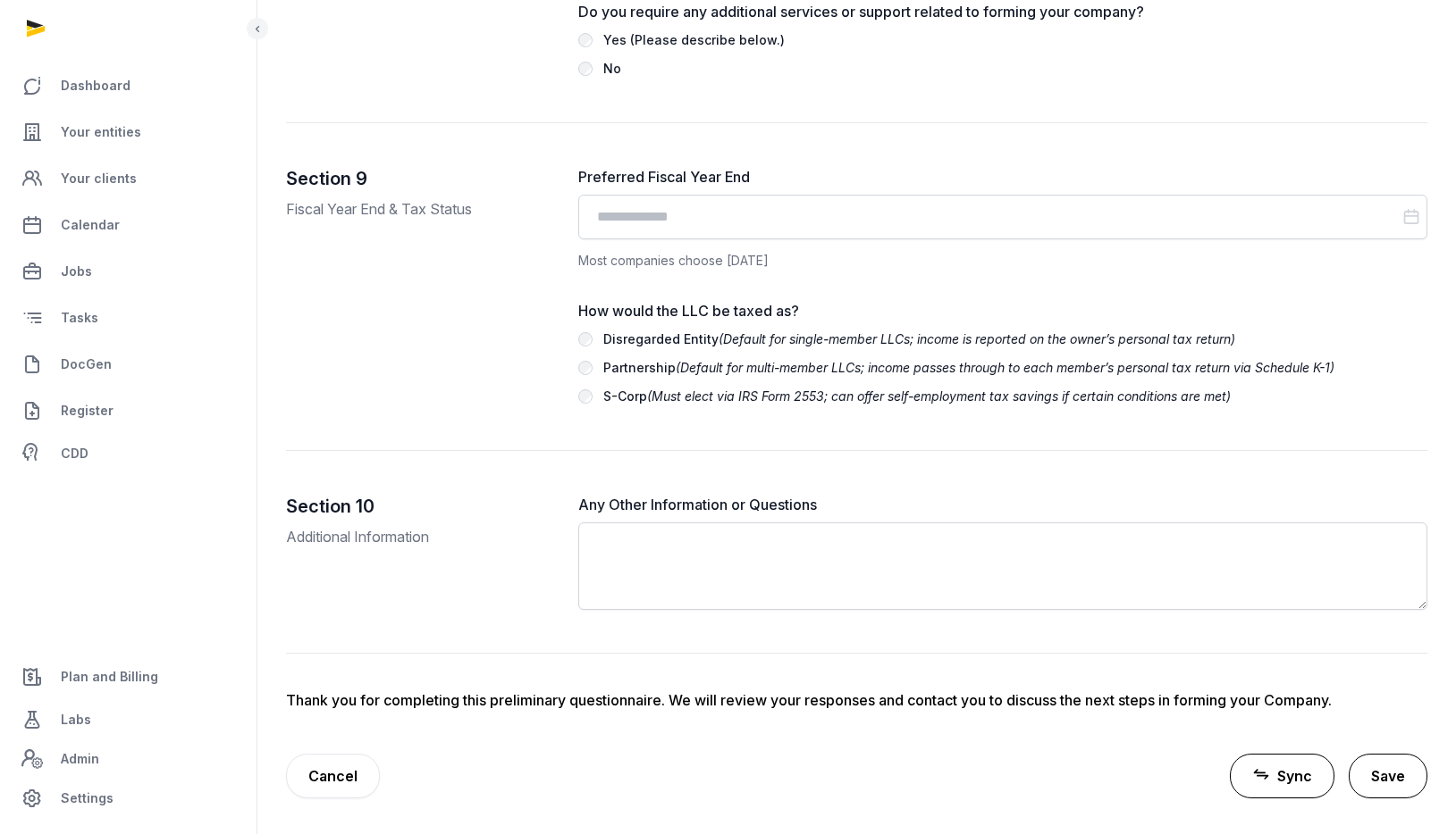
click at [1383, 784] on button "Save" at bounding box center [1387, 776] width 78 height 45
click at [1388, 762] on button "Save" at bounding box center [1387, 776] width 78 height 45
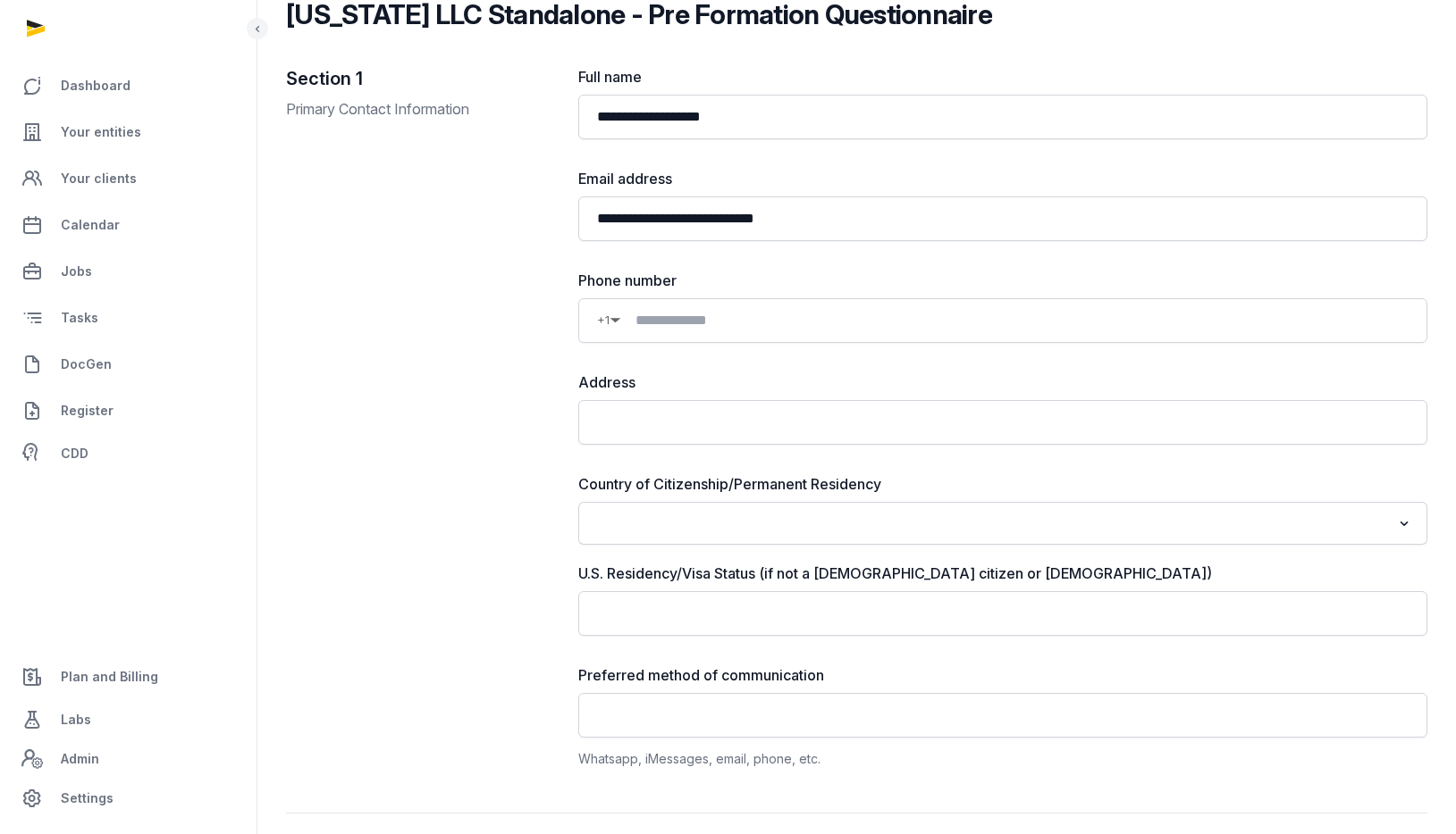
scroll to position [0, 0]
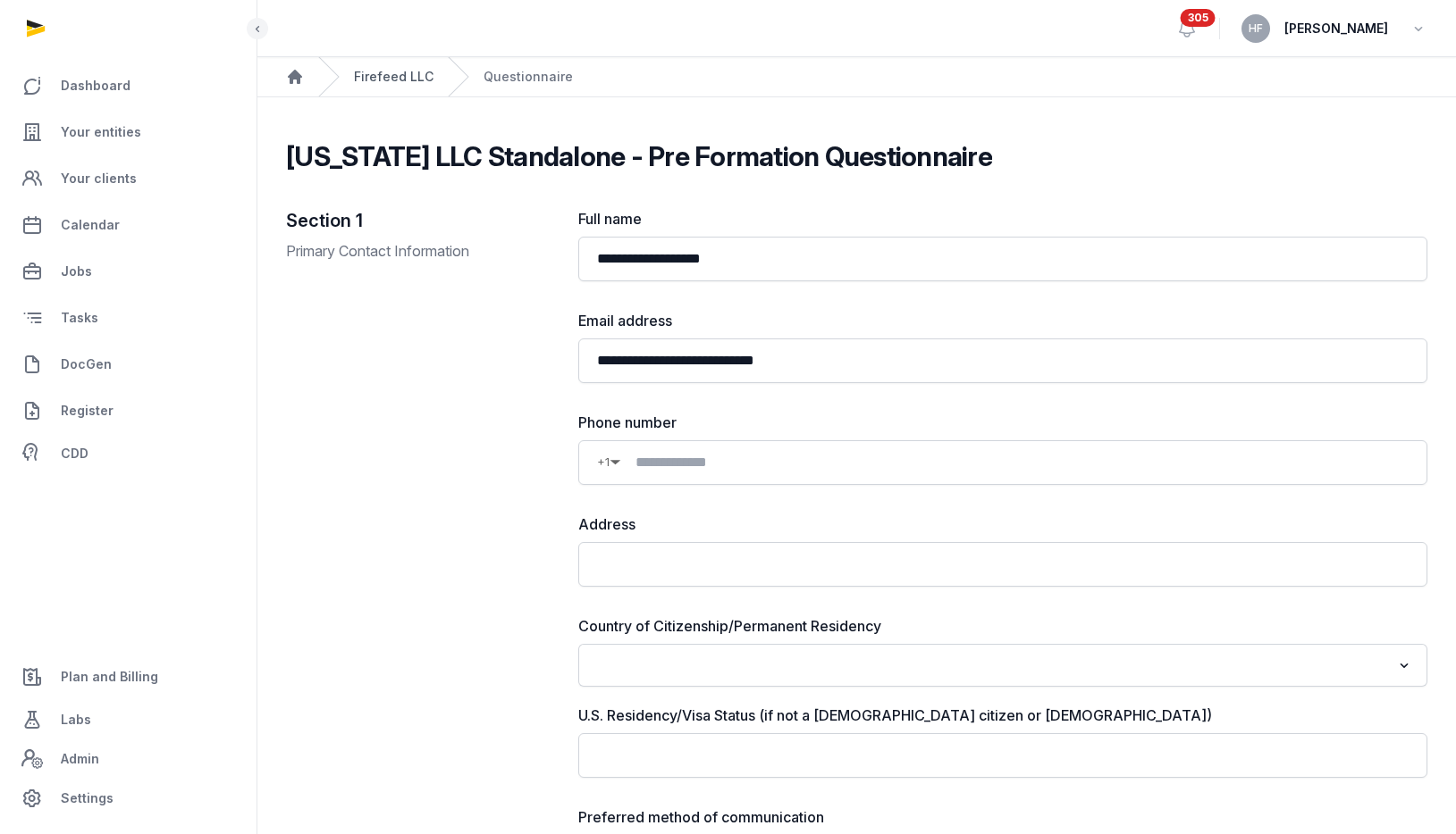
click at [409, 78] on link "Firefeed LLC" at bounding box center [393, 76] width 79 height 18
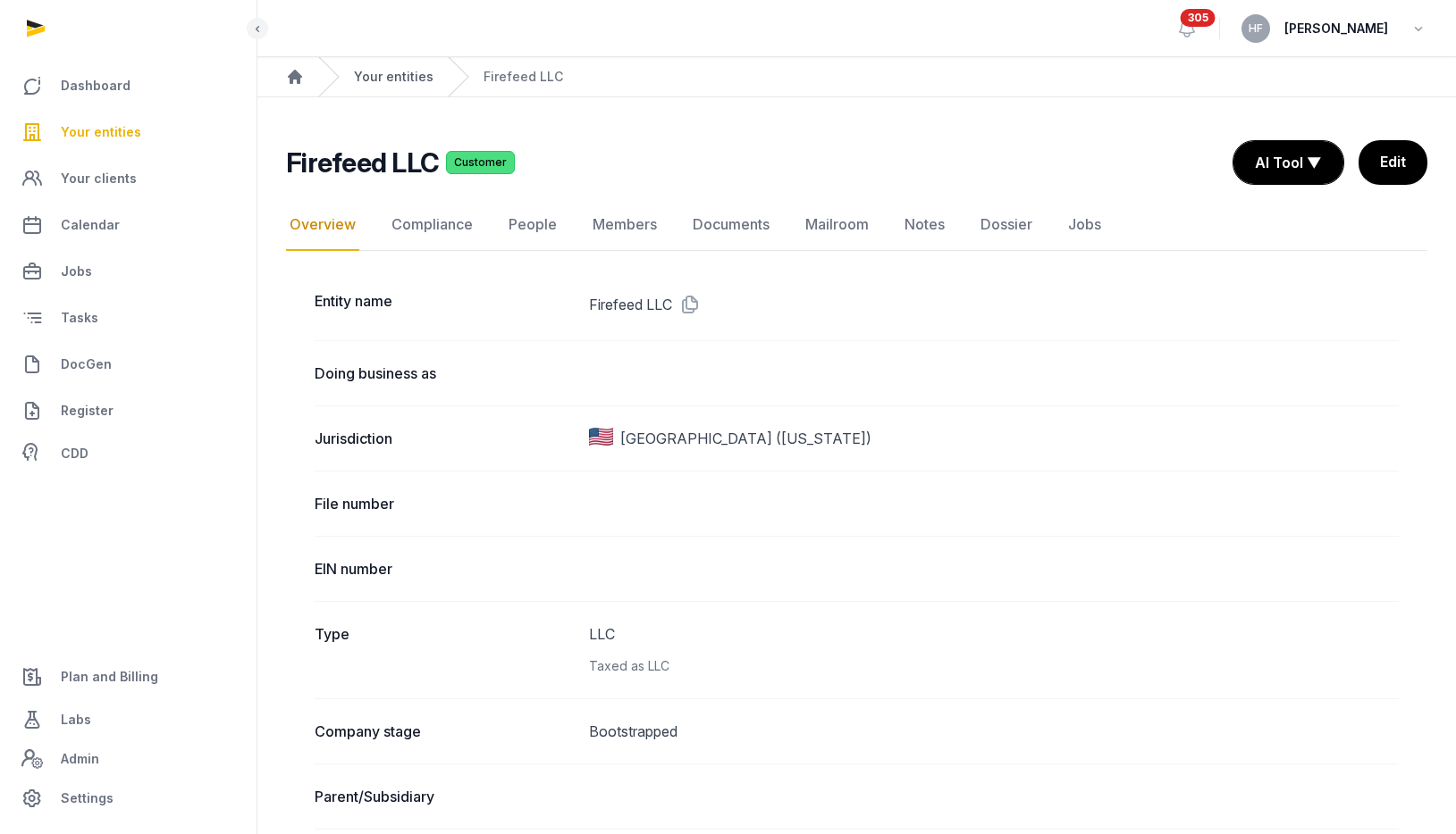
click at [410, 76] on link "Your entities" at bounding box center [393, 76] width 79 height 18
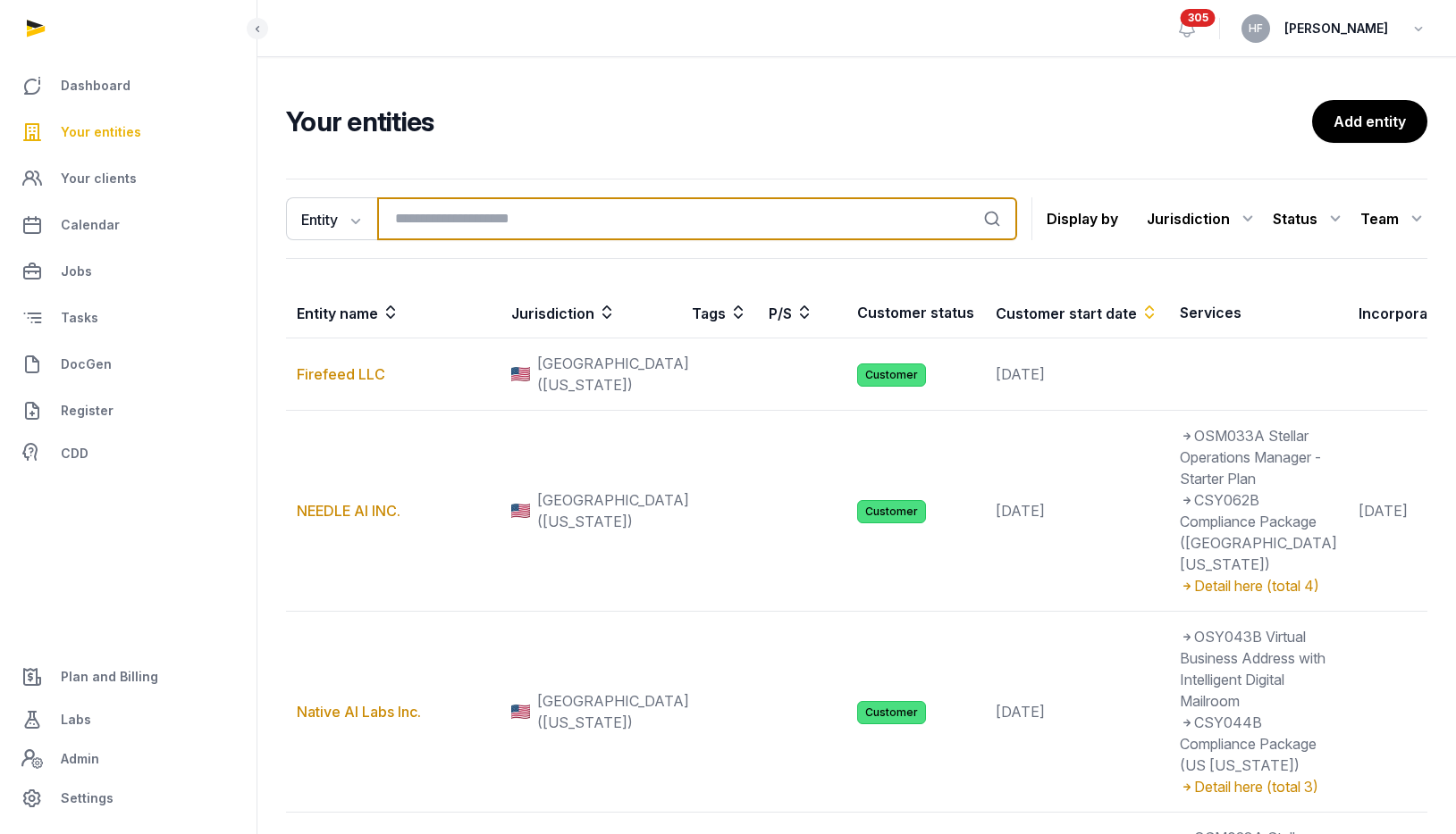
click at [508, 217] on input "search" at bounding box center [697, 219] width 640 height 43
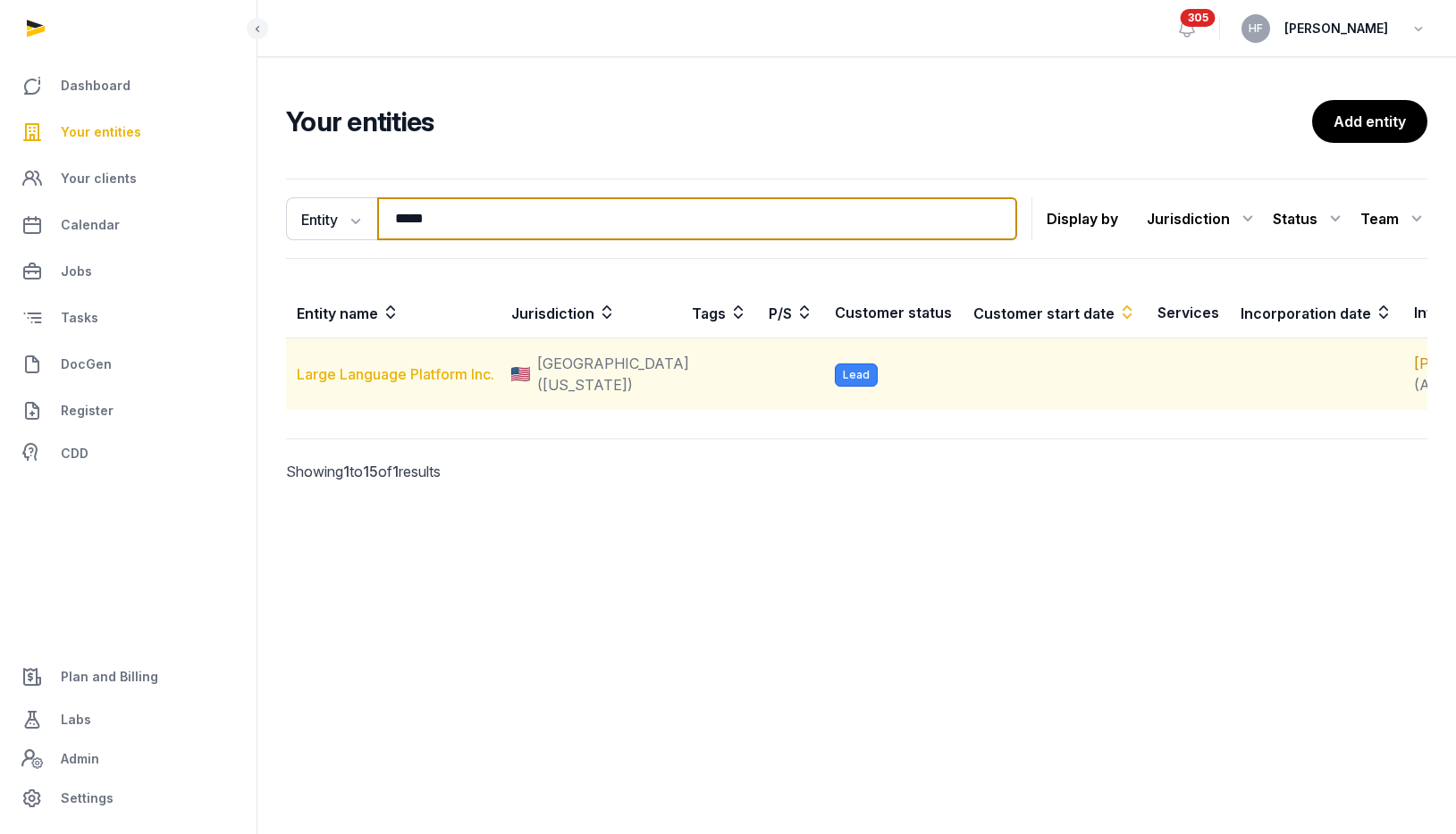
type input "*****"
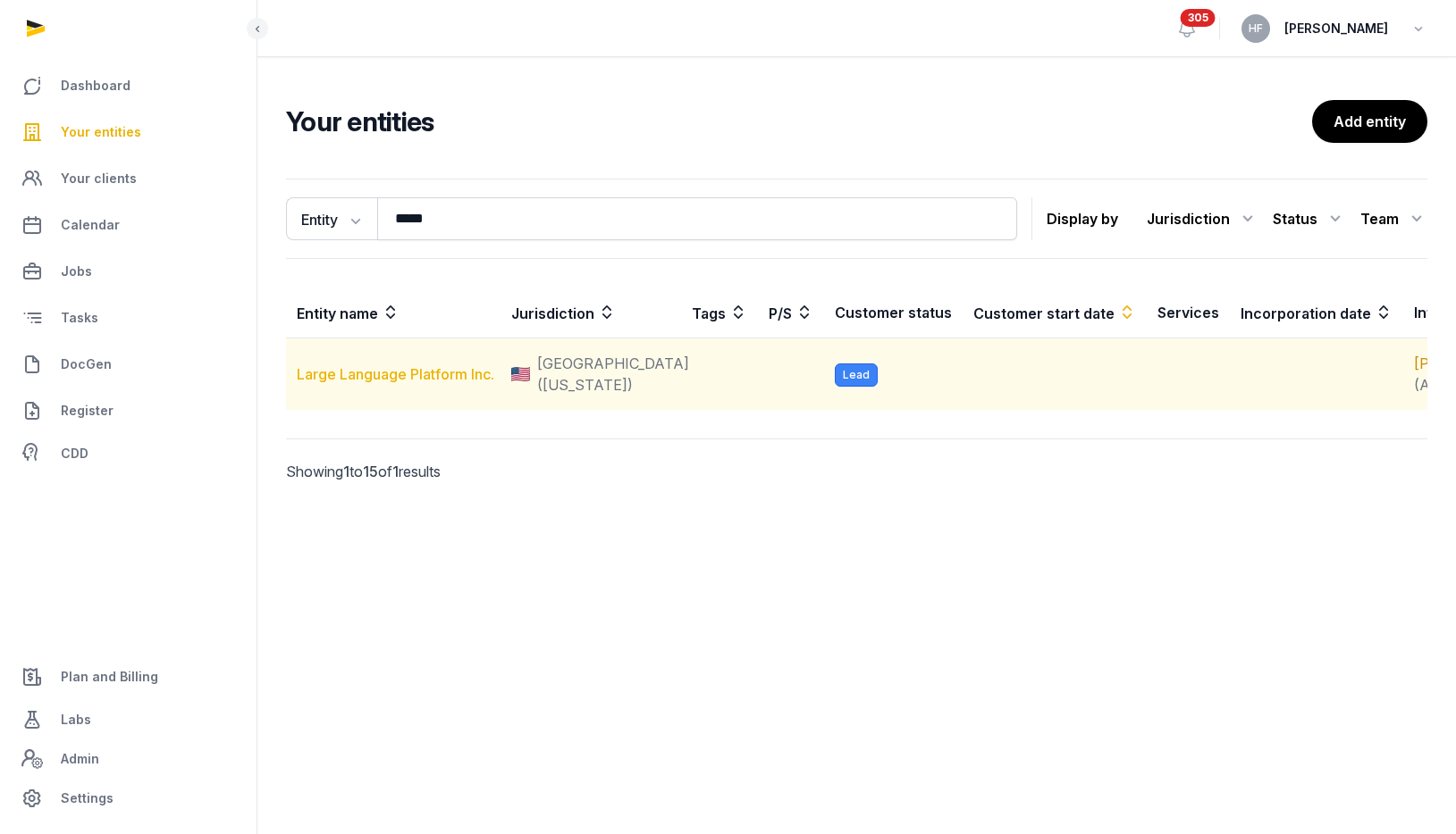
click at [452, 380] on link "Large Language Platform Inc." at bounding box center [396, 374] width 198 height 18
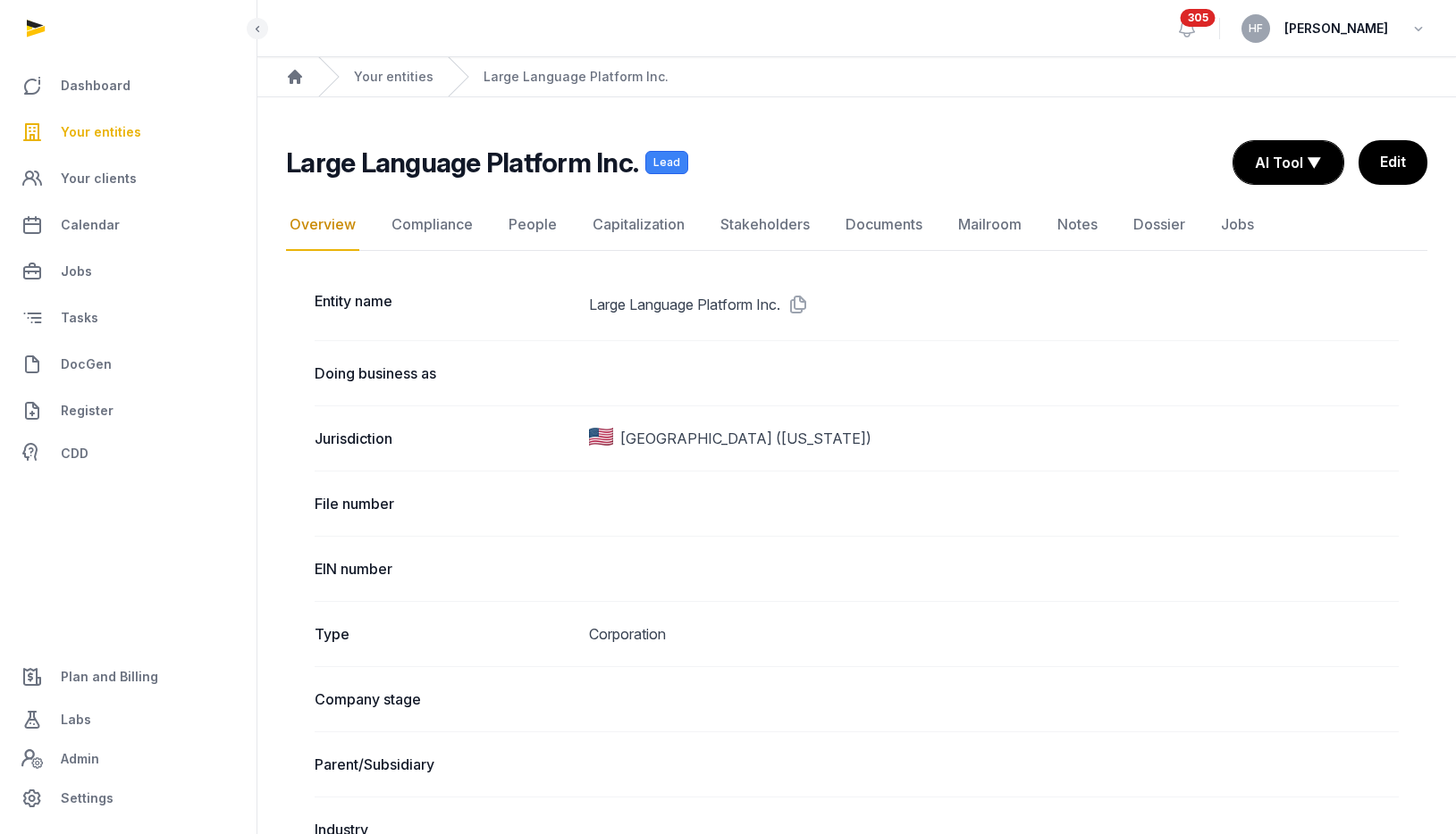
click at [421, 89] on div "Your entities" at bounding box center [376, 76] width 116 height 39
click at [418, 76] on link "Your entities" at bounding box center [393, 76] width 79 height 18
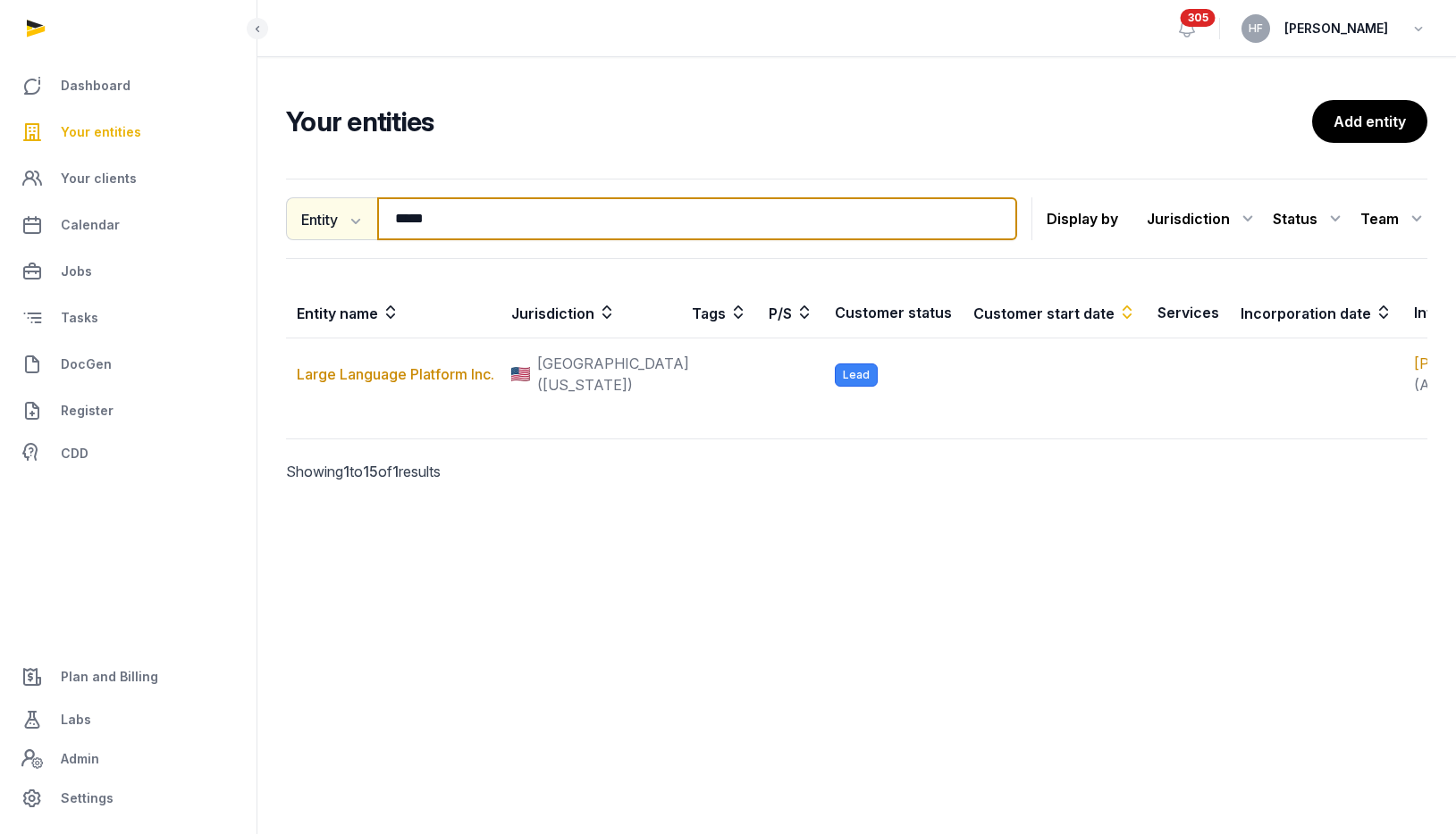
drag, startPoint x: 468, startPoint y: 218, endPoint x: 316, endPoint y: 204, distance: 152.6
click at [329, 208] on div "Entity Entity People Tags Services ***** Search" at bounding box center [651, 219] width 731 height 43
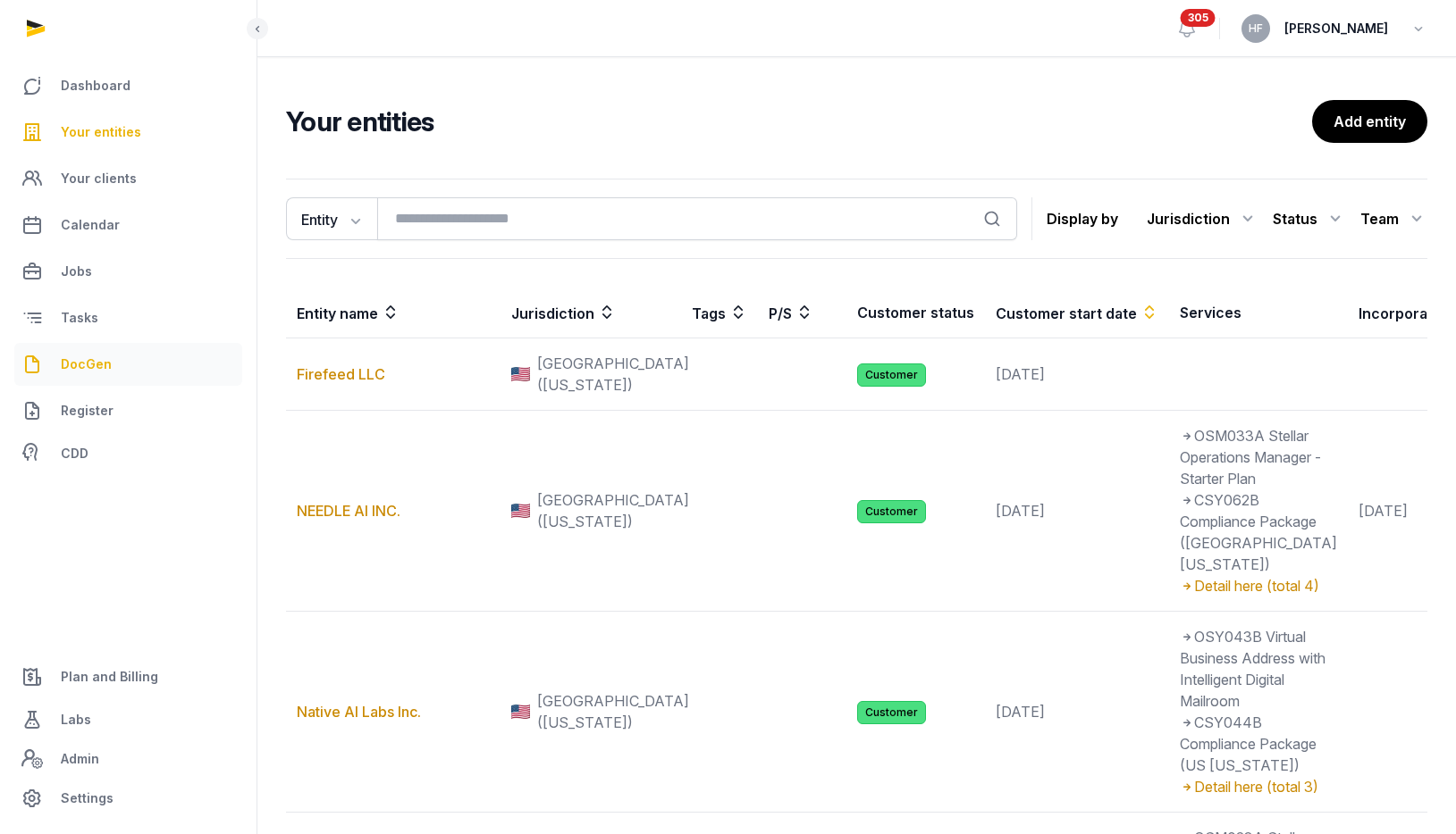
click at [84, 362] on span "DocGen" at bounding box center [86, 364] width 51 height 22
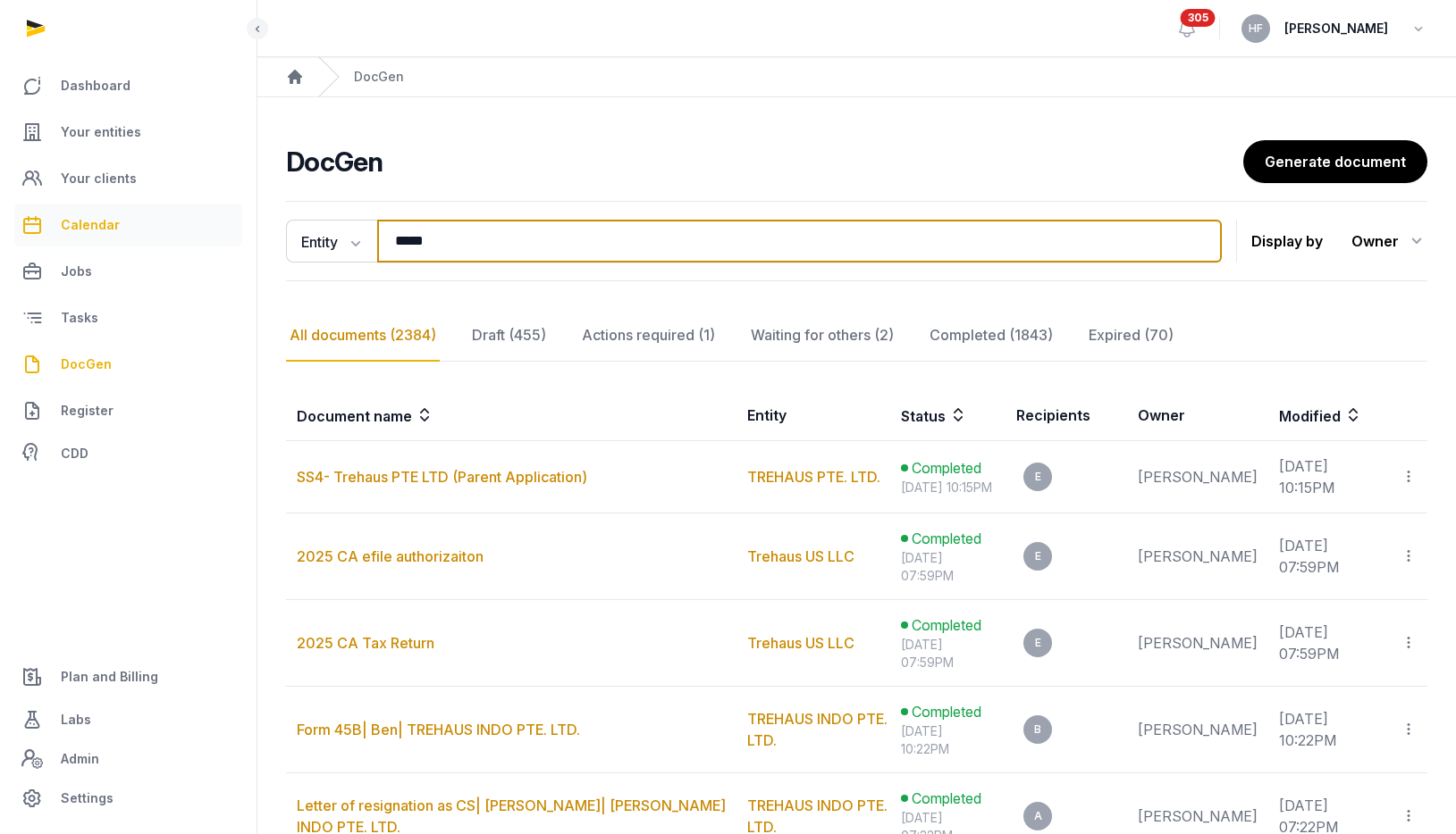
drag, startPoint x: 452, startPoint y: 240, endPoint x: 46, endPoint y: 226, distance: 406.2
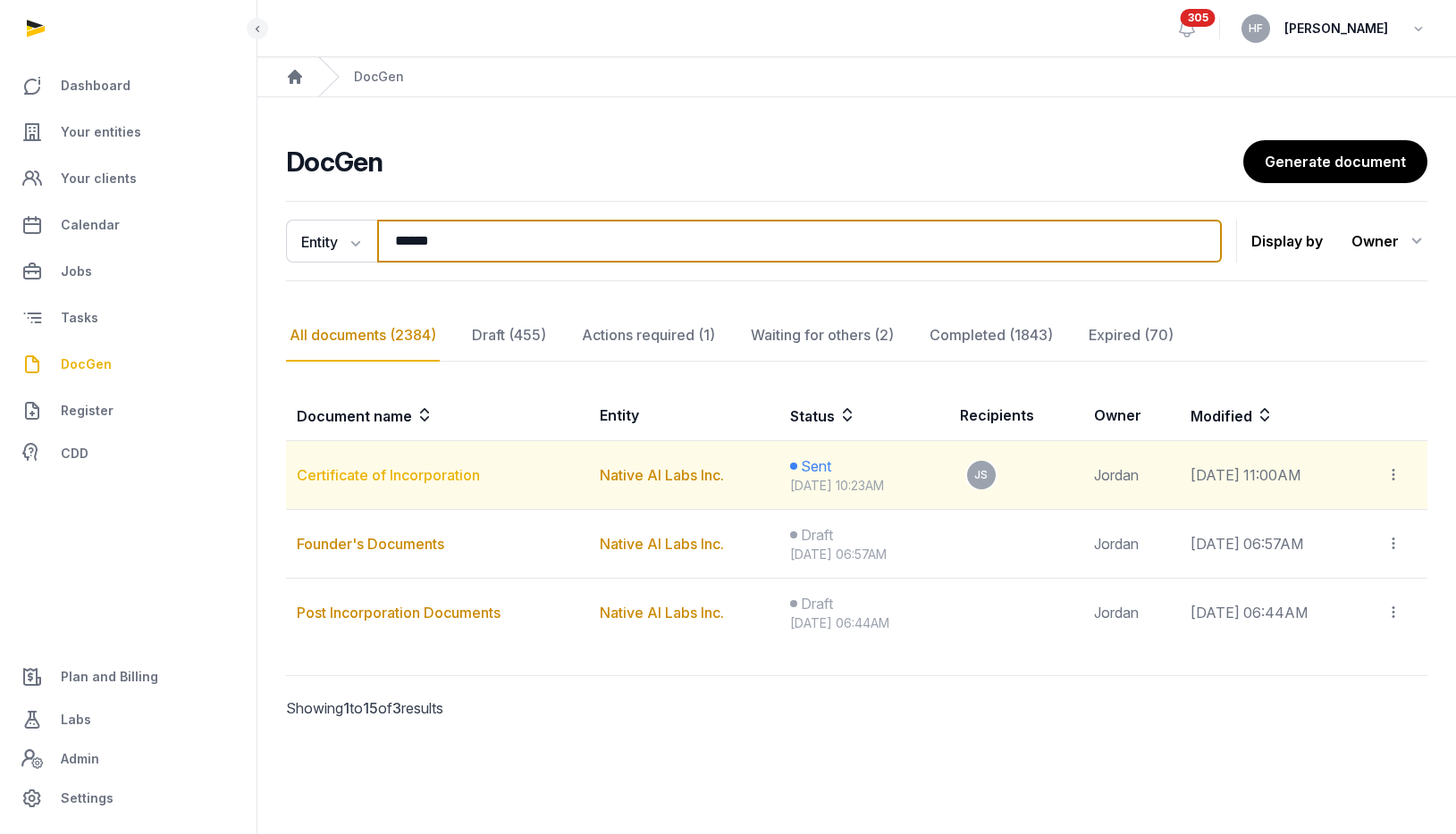
type input "******"
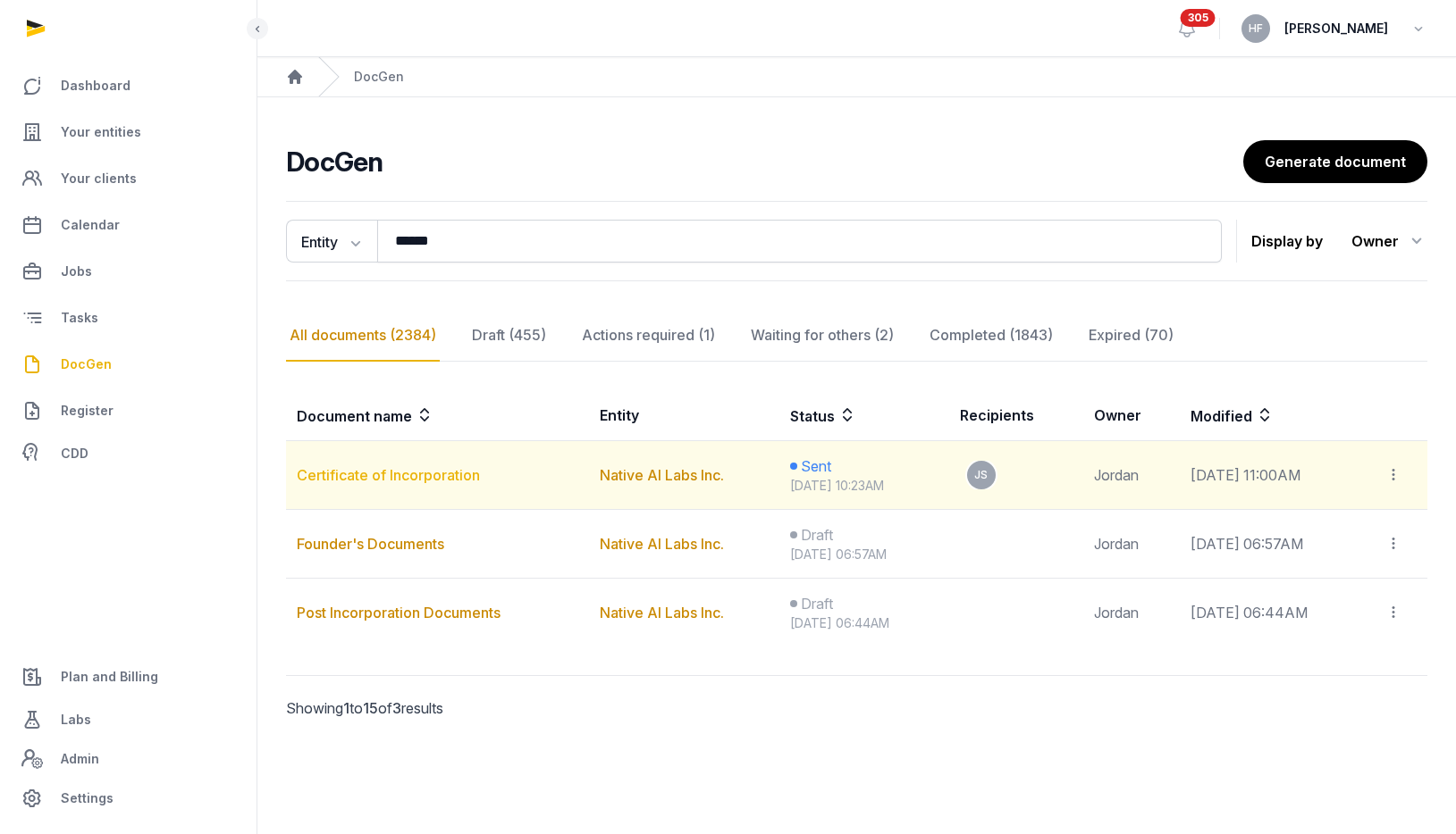
click at [438, 474] on link "Certificate of Incorporation" at bounding box center [388, 475] width 183 height 18
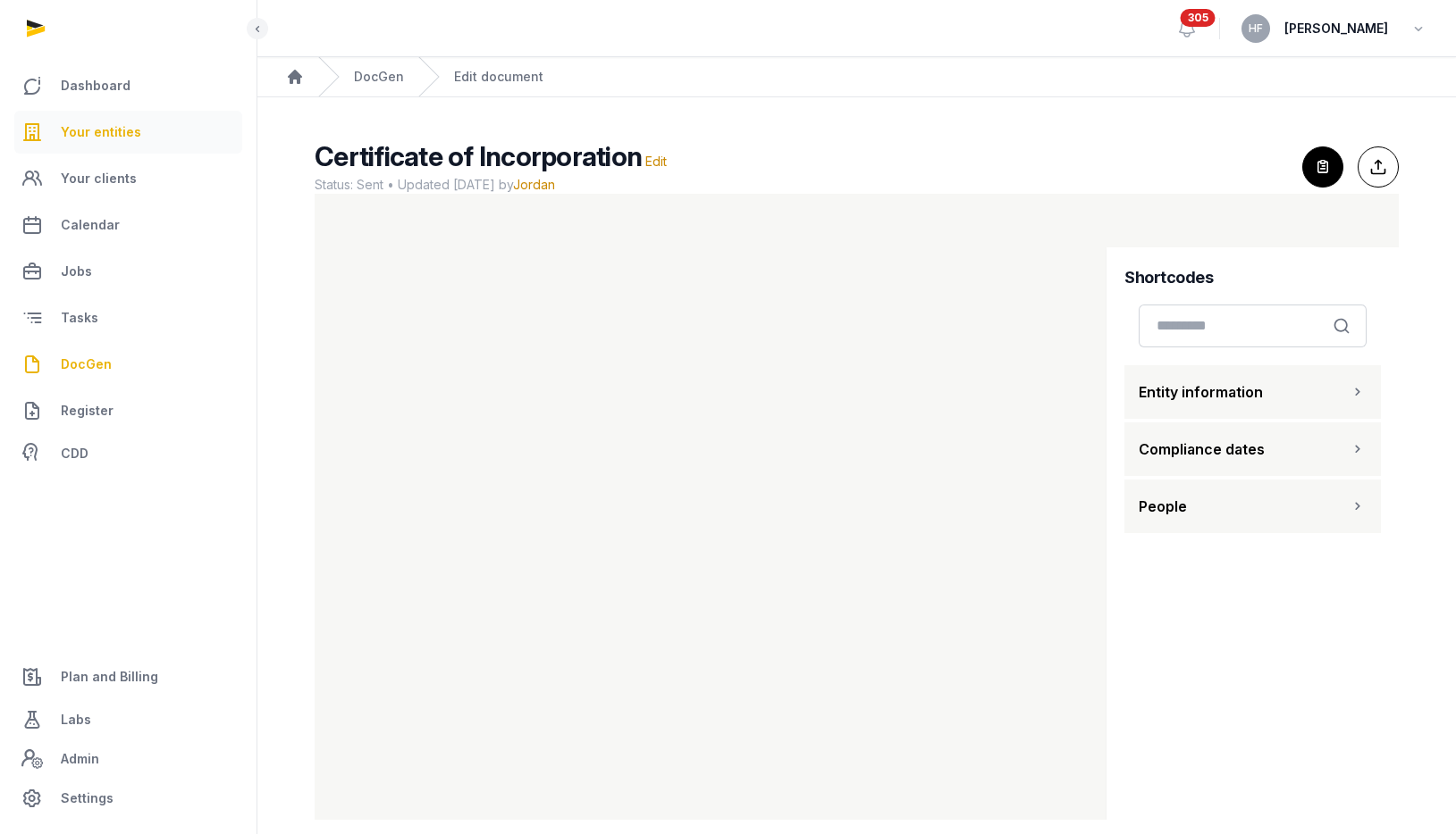
click at [83, 129] on span "Your entities" at bounding box center [101, 132] width 80 height 22
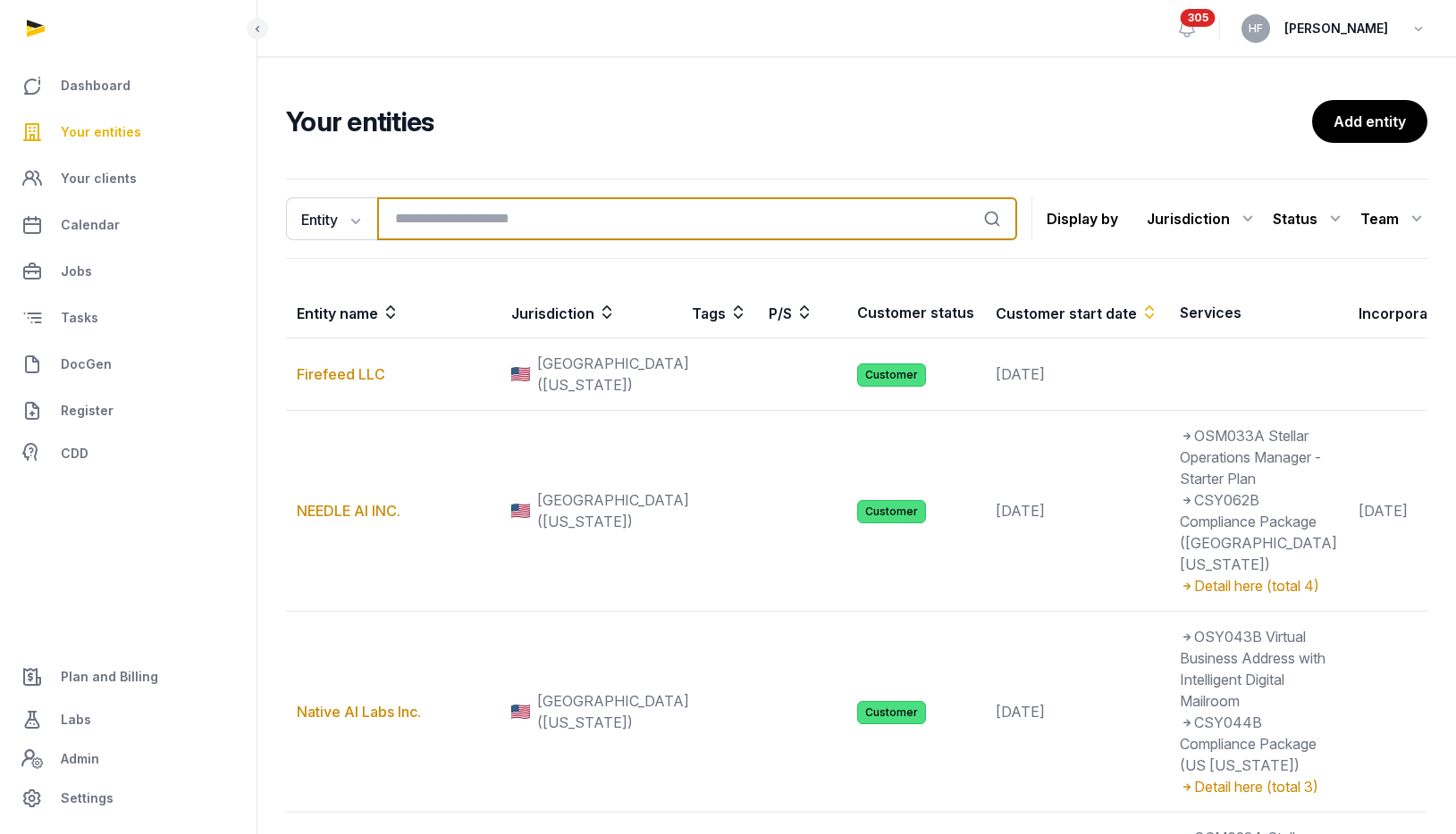
click at [523, 220] on input "search" at bounding box center [697, 219] width 640 height 43
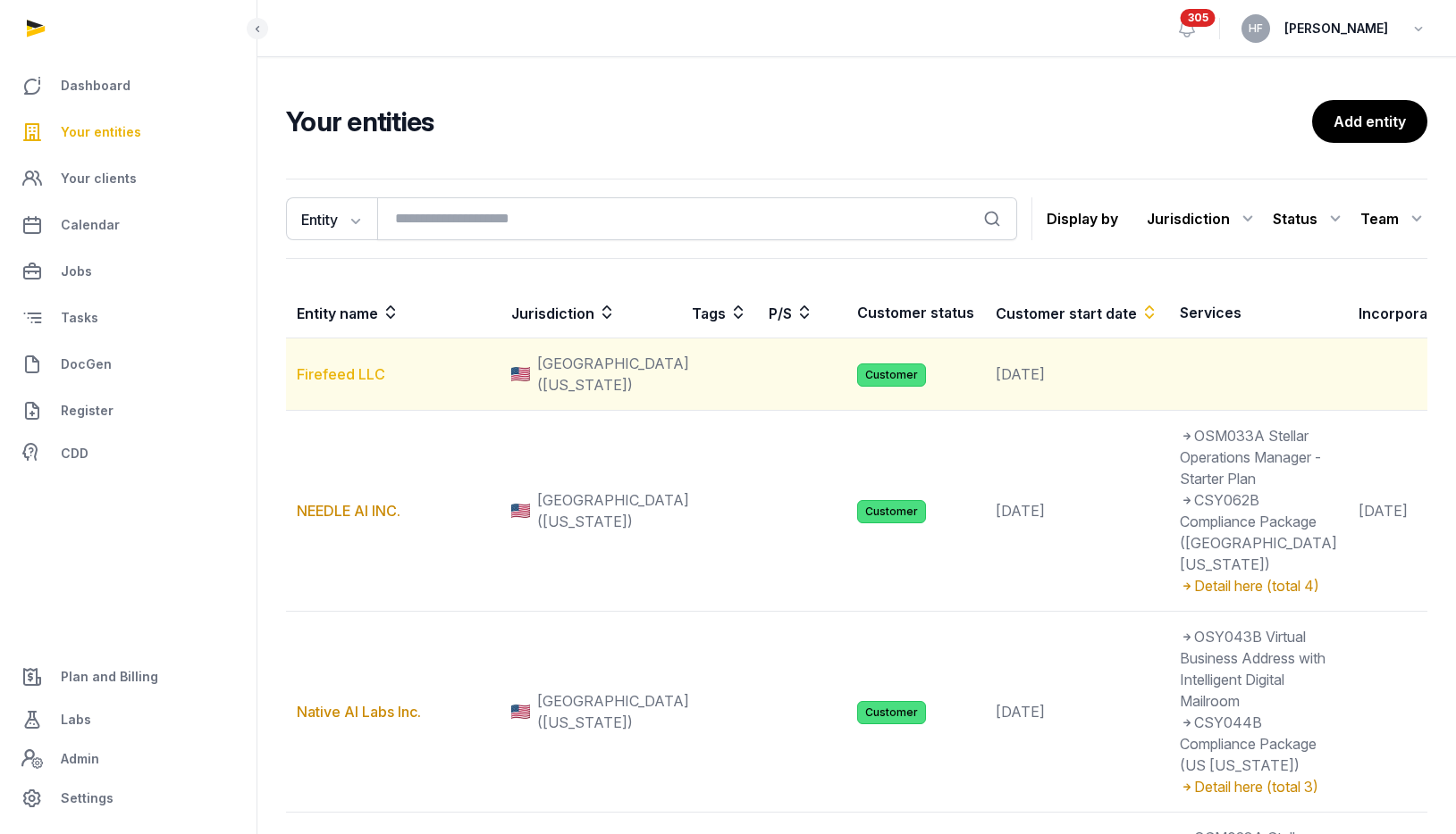
click at [371, 384] on link "Firefeed LLC" at bounding box center [341, 374] width 88 height 18
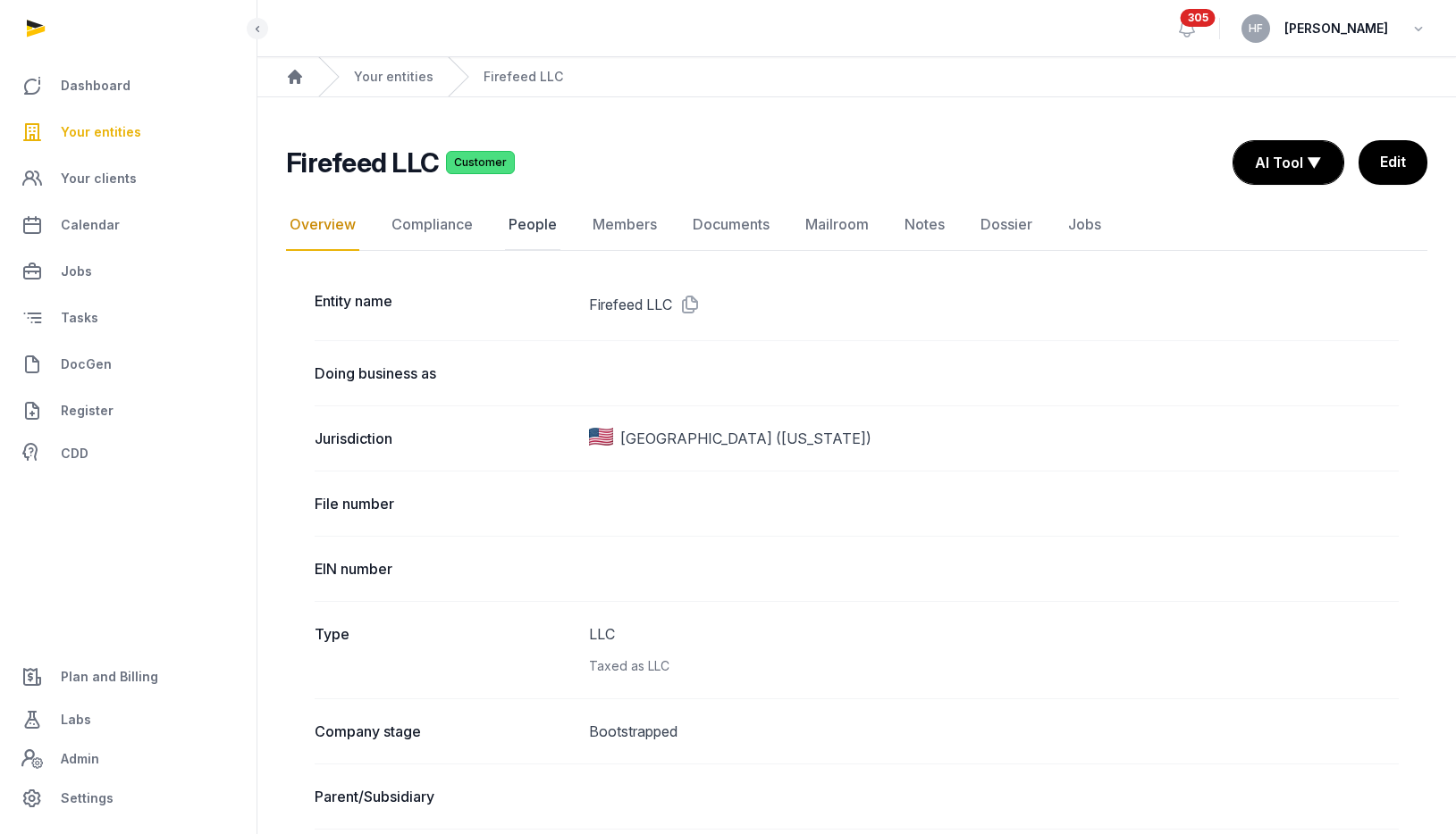
click at [531, 229] on link "People" at bounding box center [533, 225] width 56 height 52
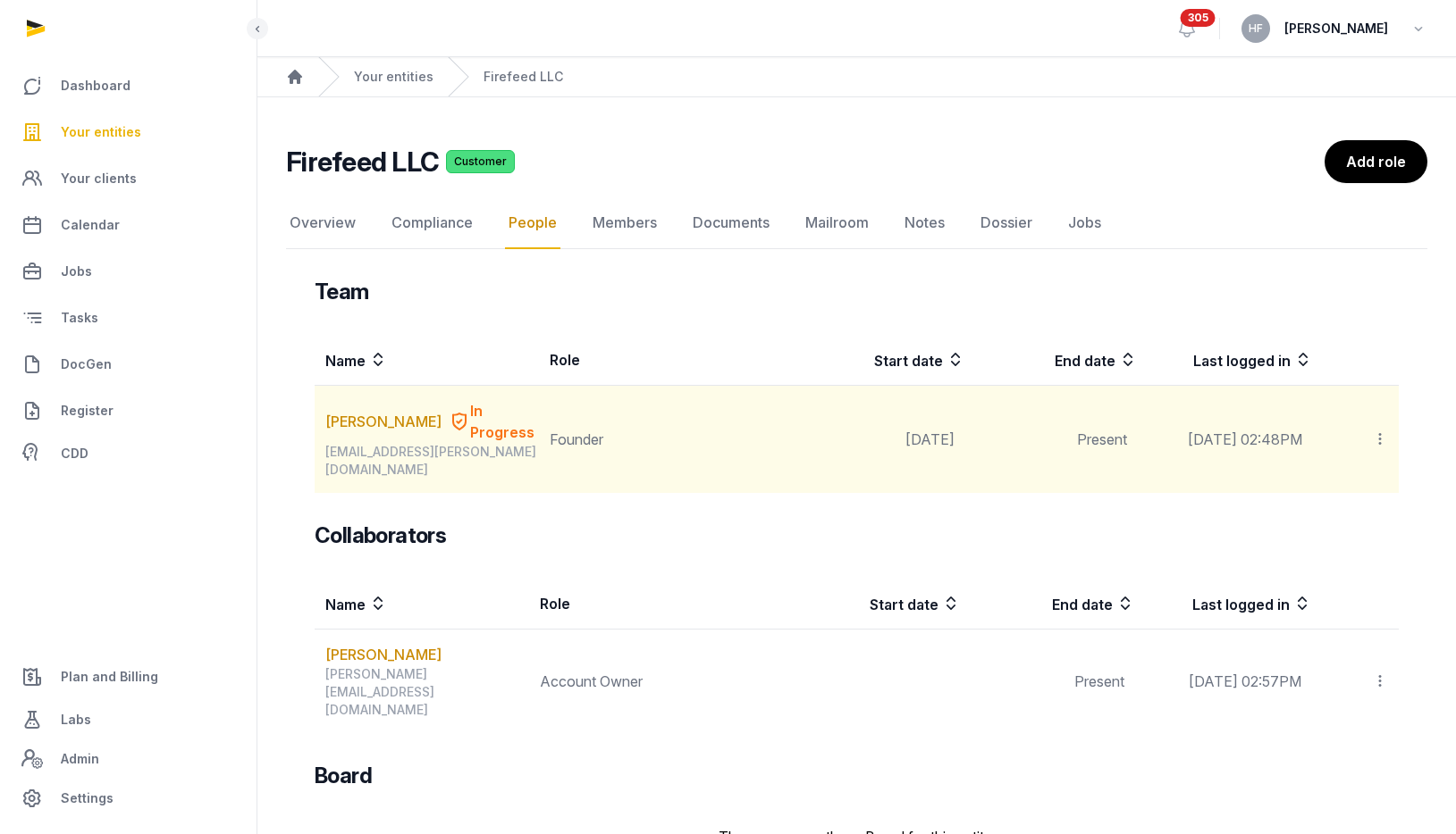
click at [1385, 430] on icon at bounding box center [1380, 439] width 16 height 19
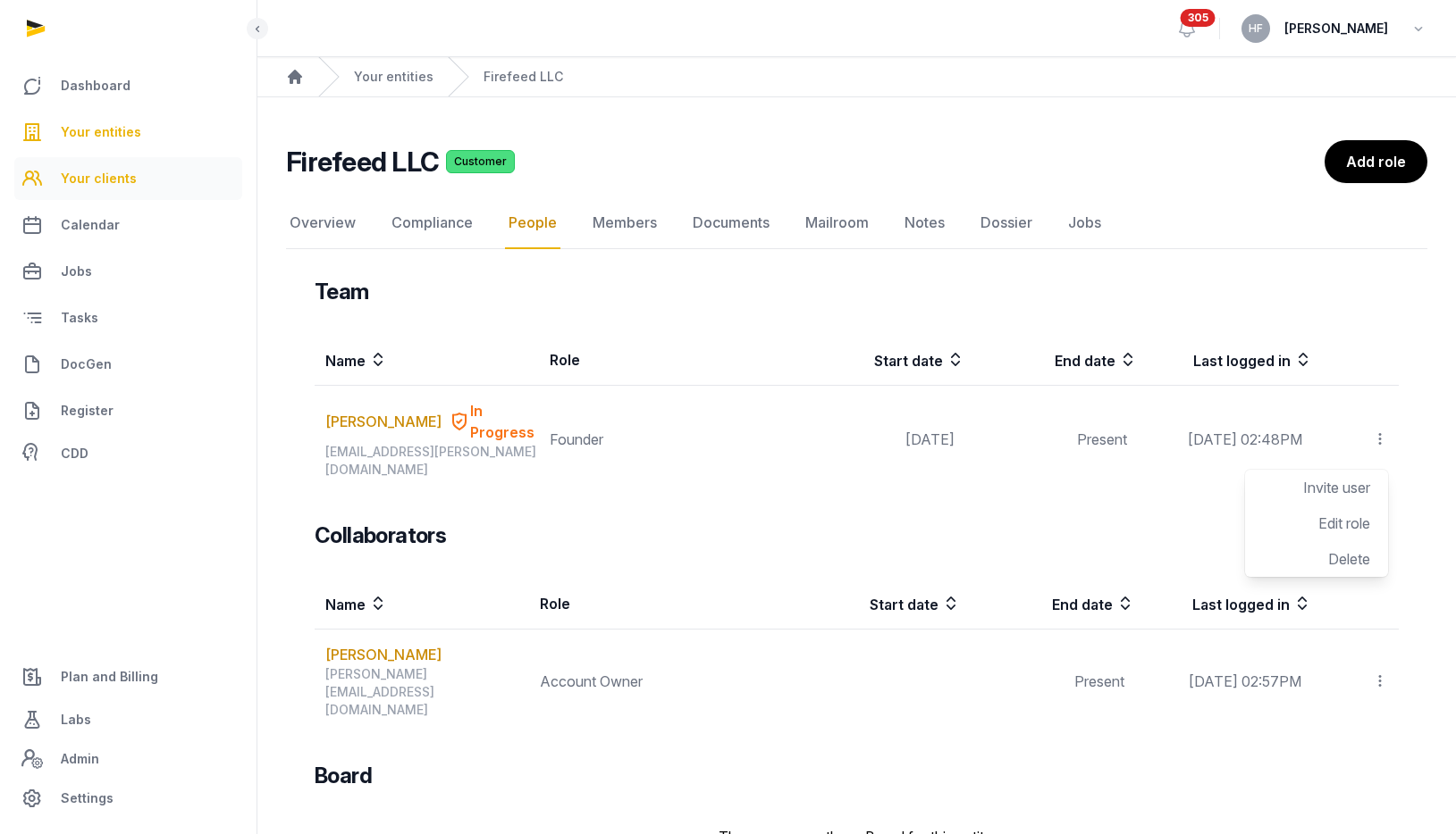
click at [127, 179] on span "Your clients" at bounding box center [99, 179] width 76 height 22
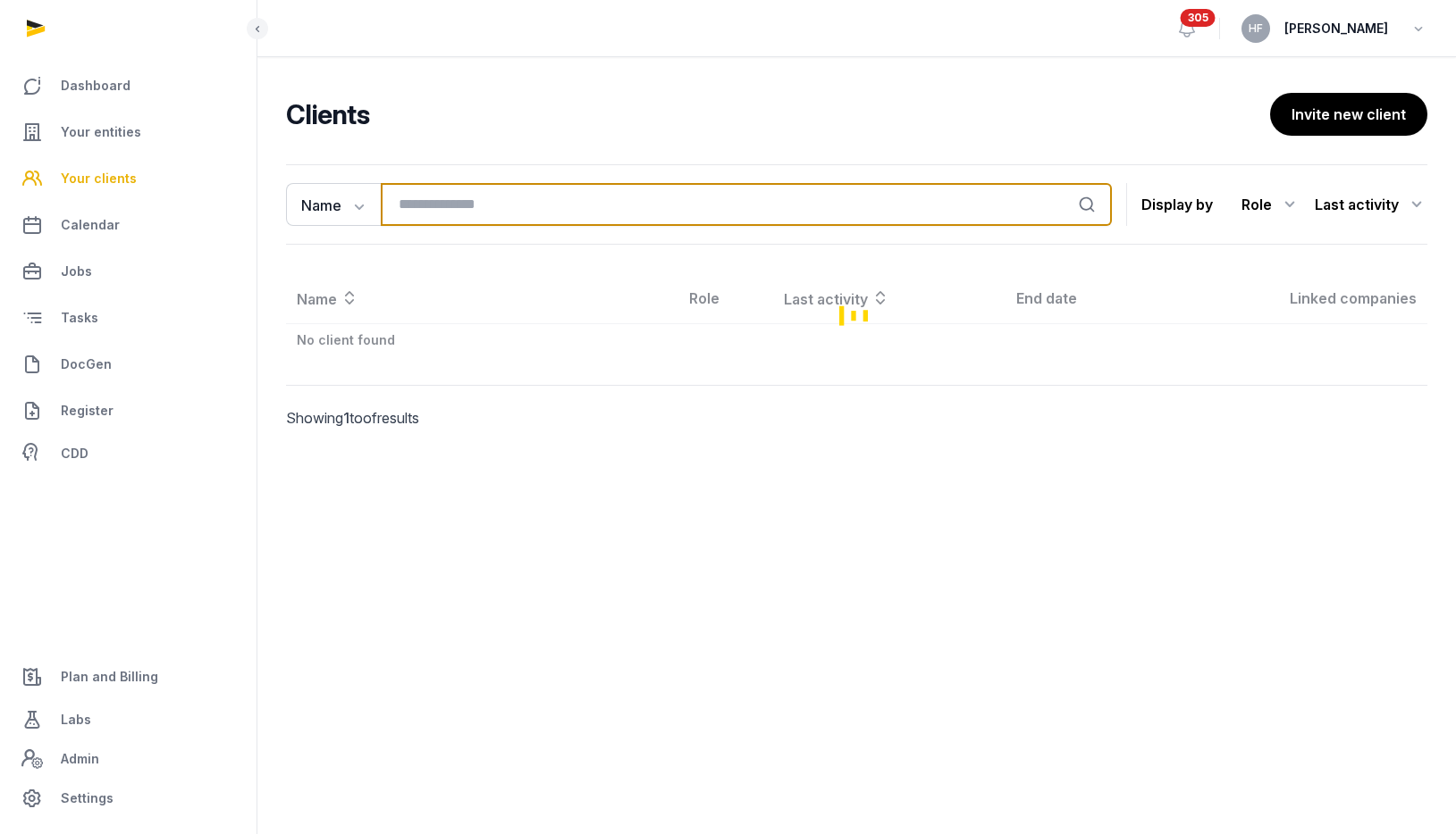
click at [524, 198] on input "search" at bounding box center [746, 205] width 731 height 43
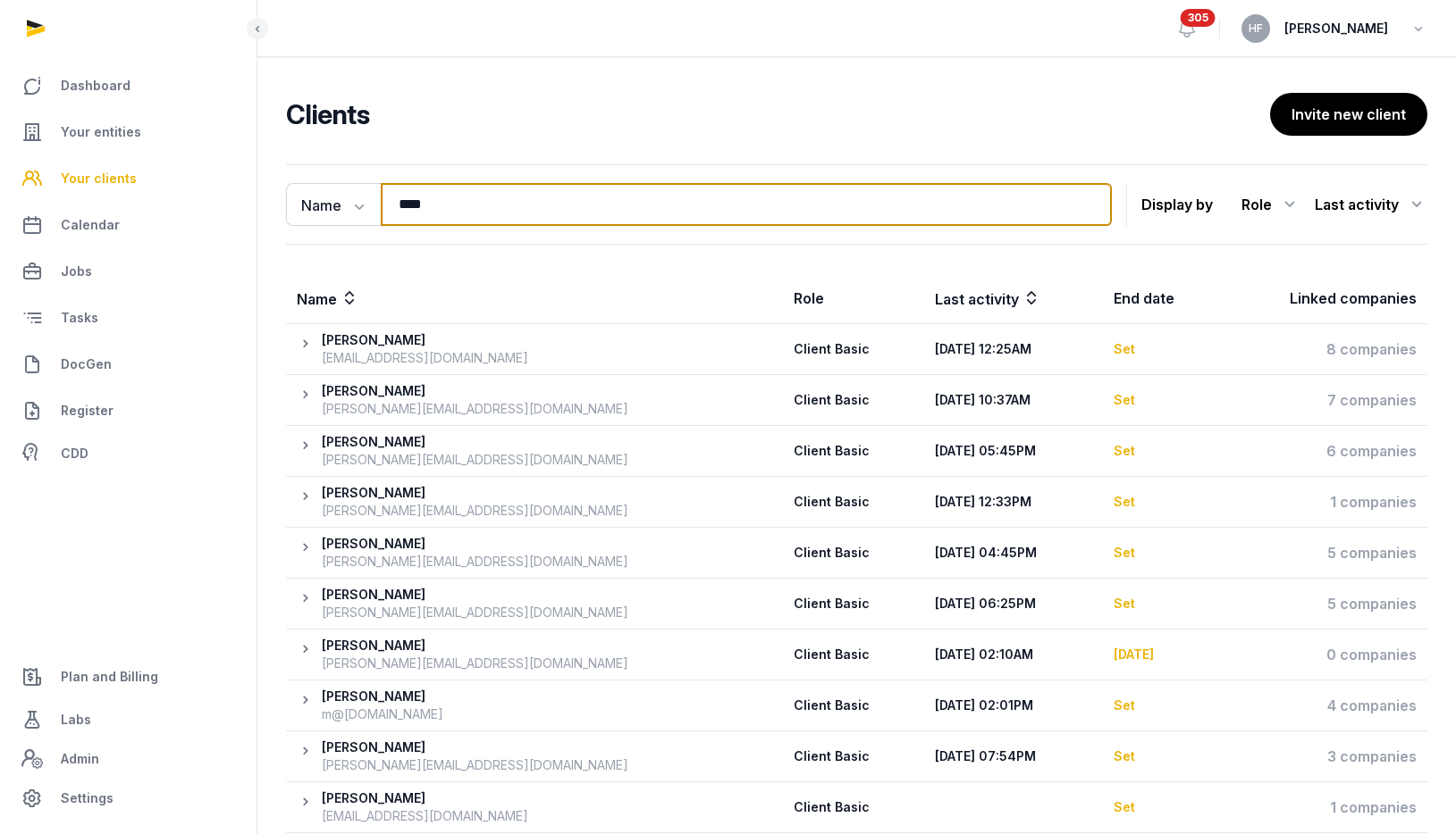
type input "*****"
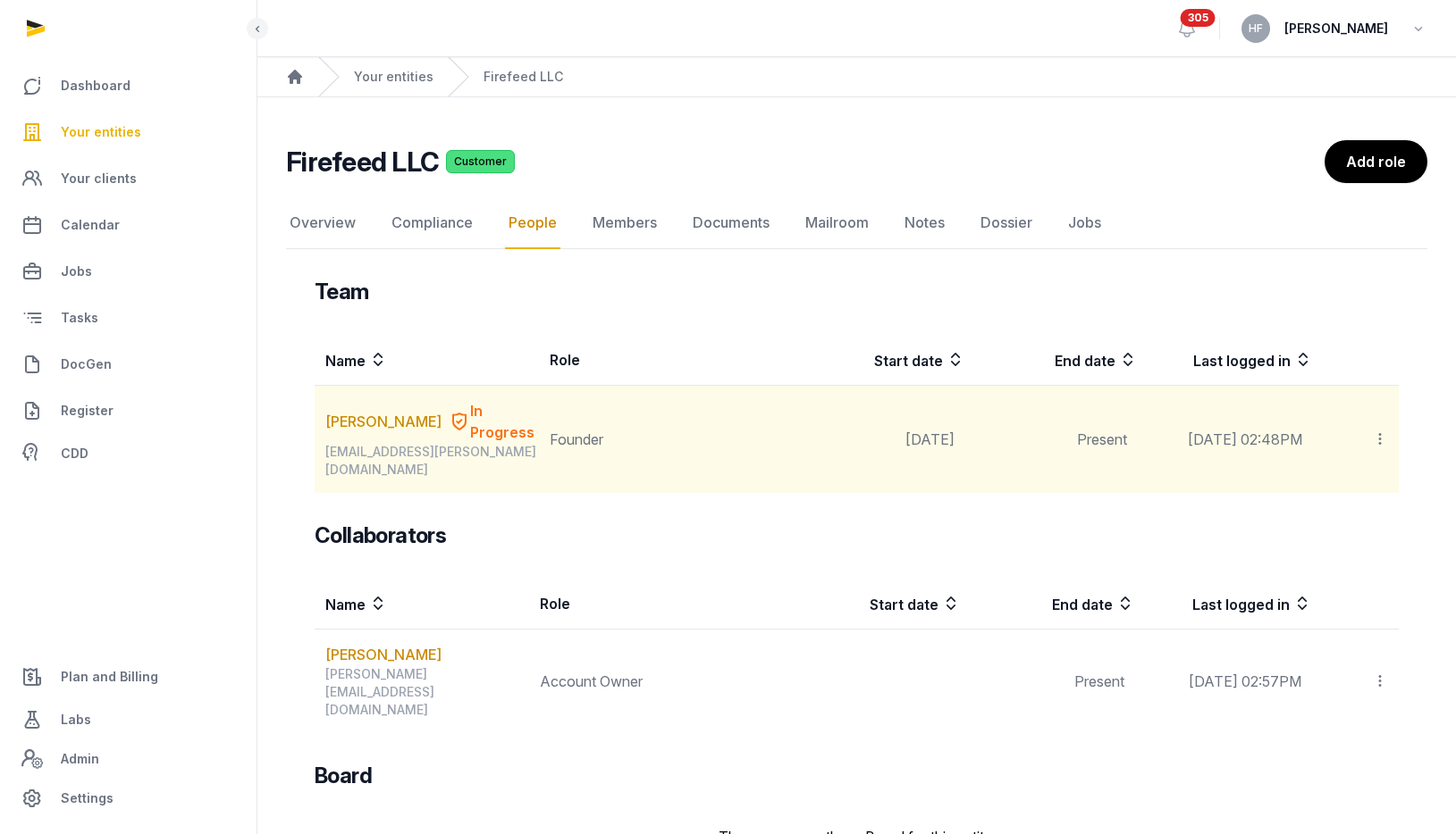
click at [1380, 430] on icon at bounding box center [1380, 439] width 16 height 19
click at [1357, 482] on span "Invite user" at bounding box center [1337, 487] width 67 height 18
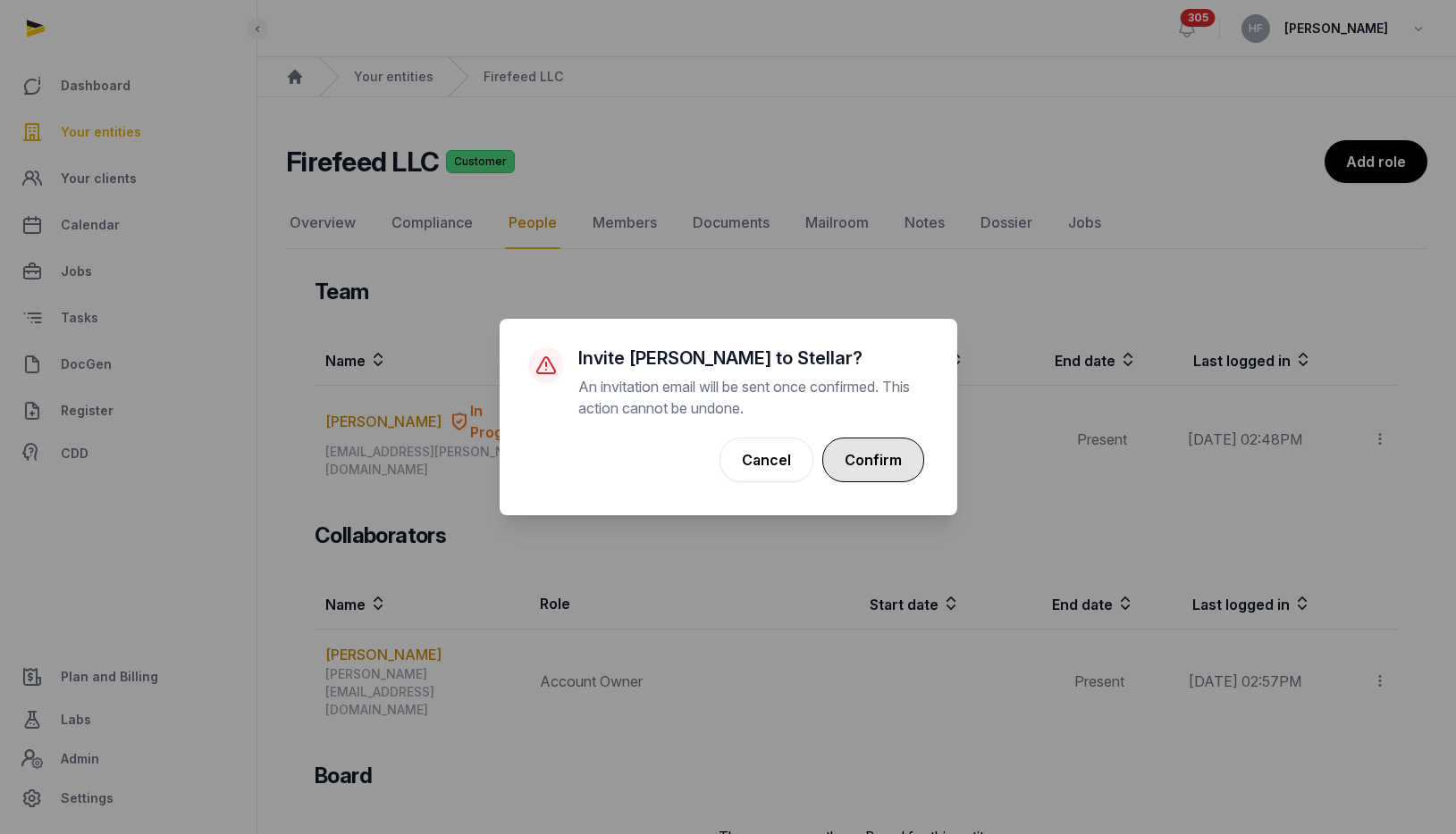
click at [898, 448] on button "Confirm" at bounding box center [873, 460] width 102 height 45
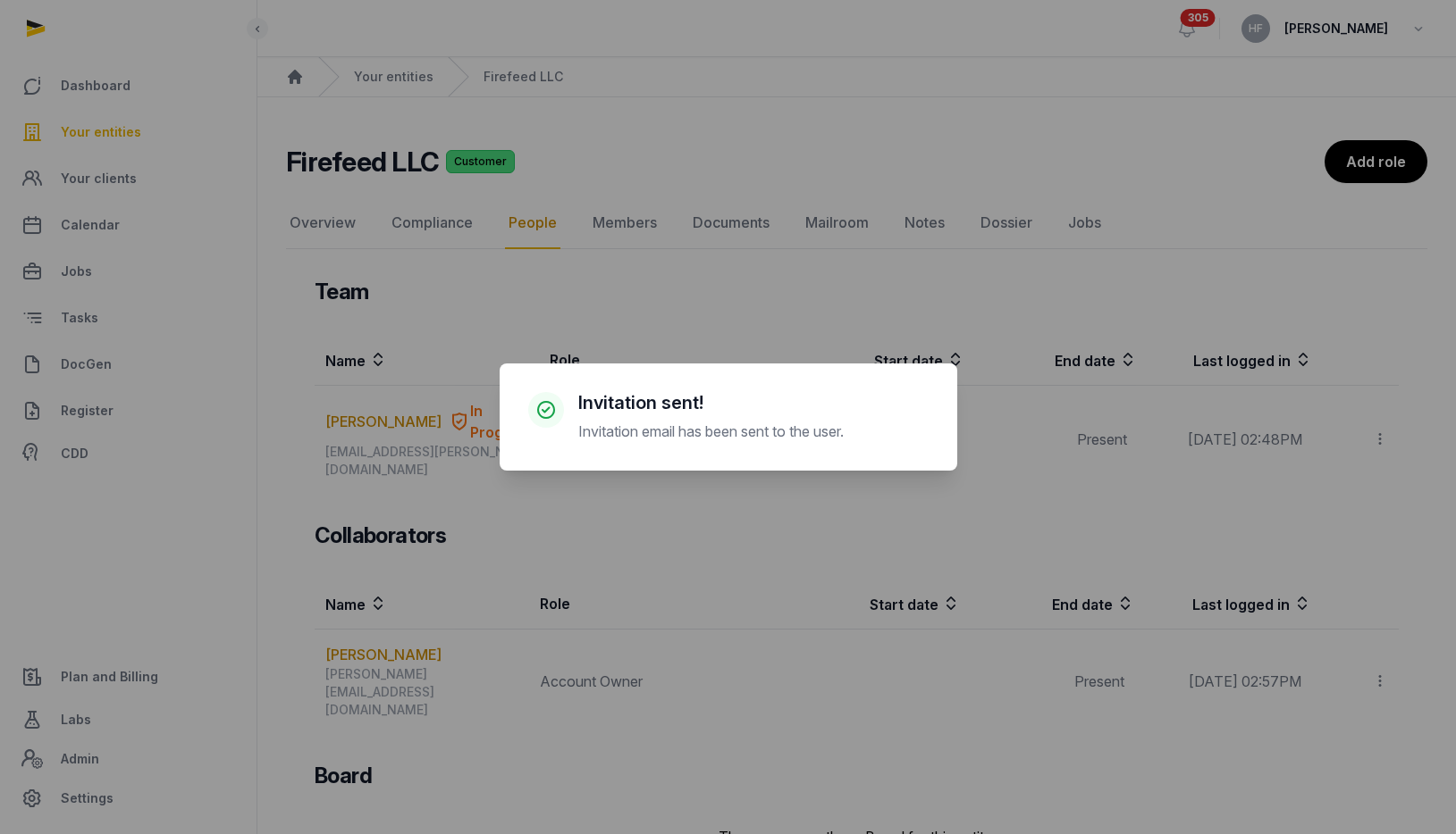
click at [723, 321] on div "× Invitation sent! Invitation email has been sent to the user. Cancel No OK" at bounding box center [728, 417] width 1456 height 834
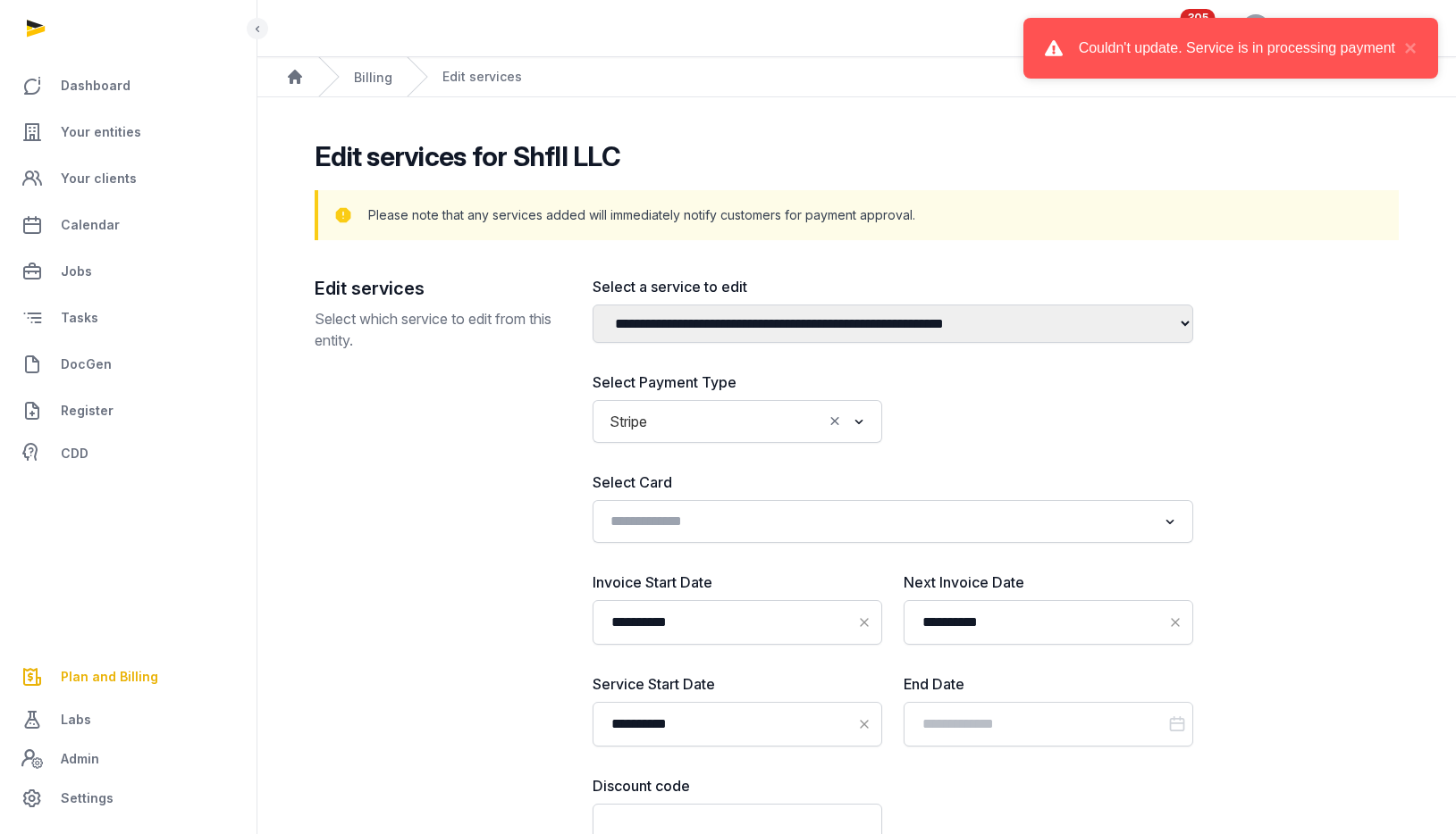
select select "**********"
